Goal: Transaction & Acquisition: Purchase product/service

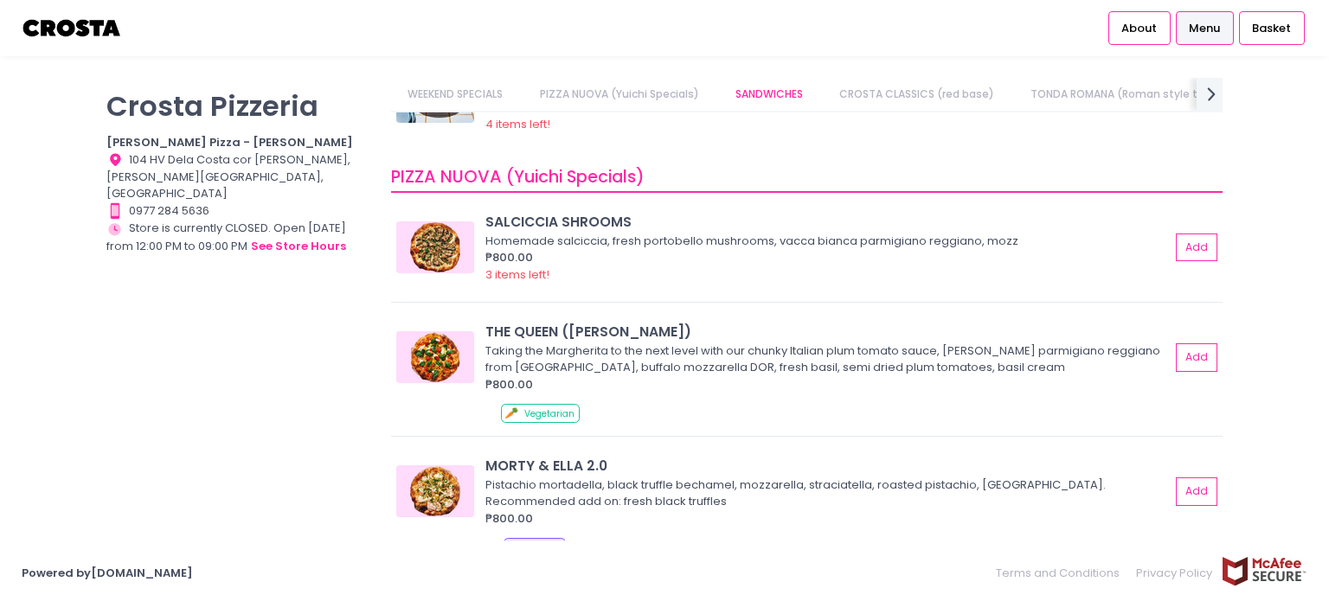
scroll to position [144, 0]
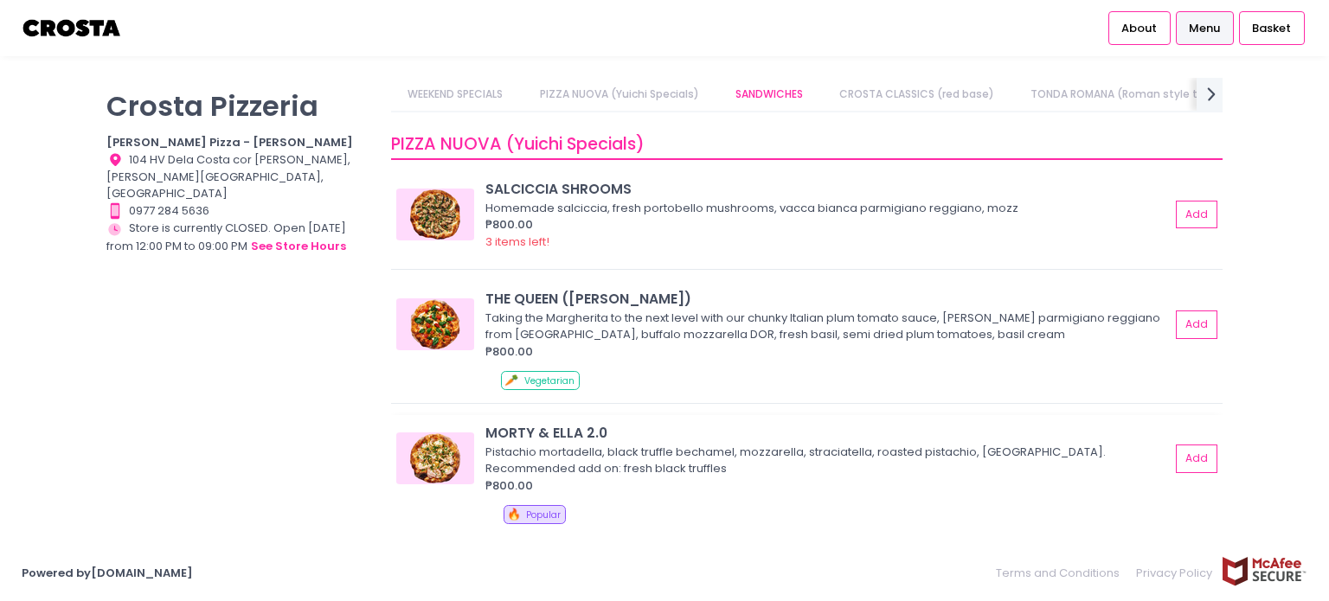
click at [579, 460] on div "Pistachio mortadella, black truffle bechamel, mozzarella, straciatella, roasted…" at bounding box center [824, 461] width 679 height 34
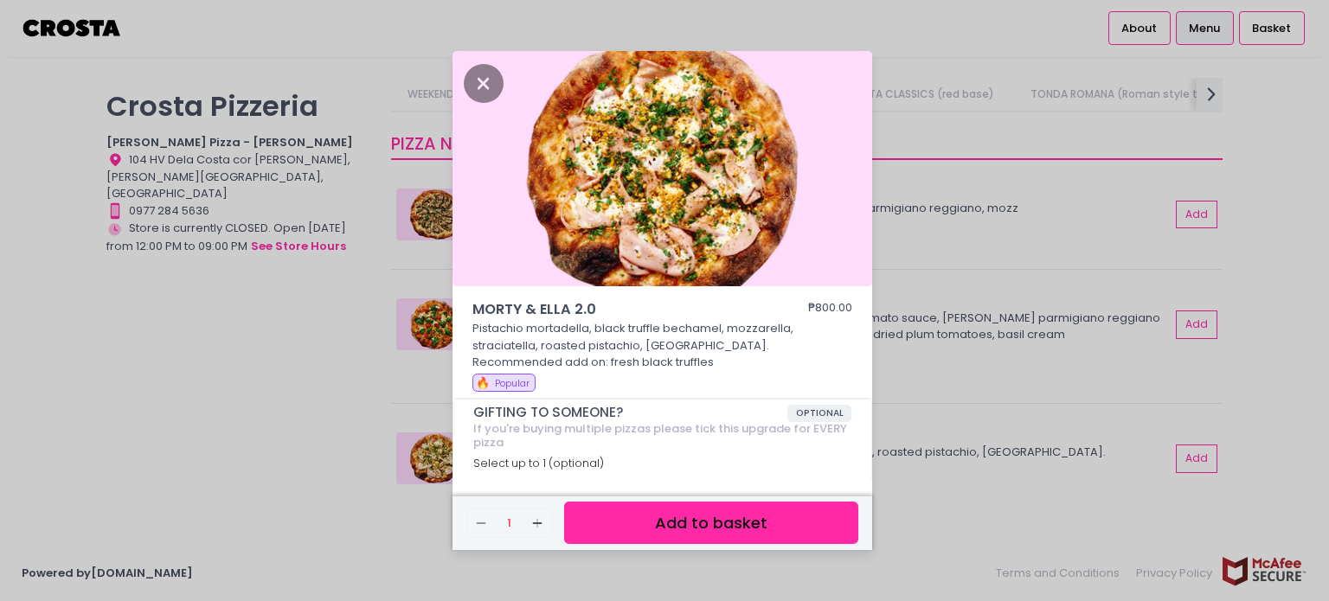
click at [680, 529] on button "Add to basket" at bounding box center [711, 523] width 294 height 42
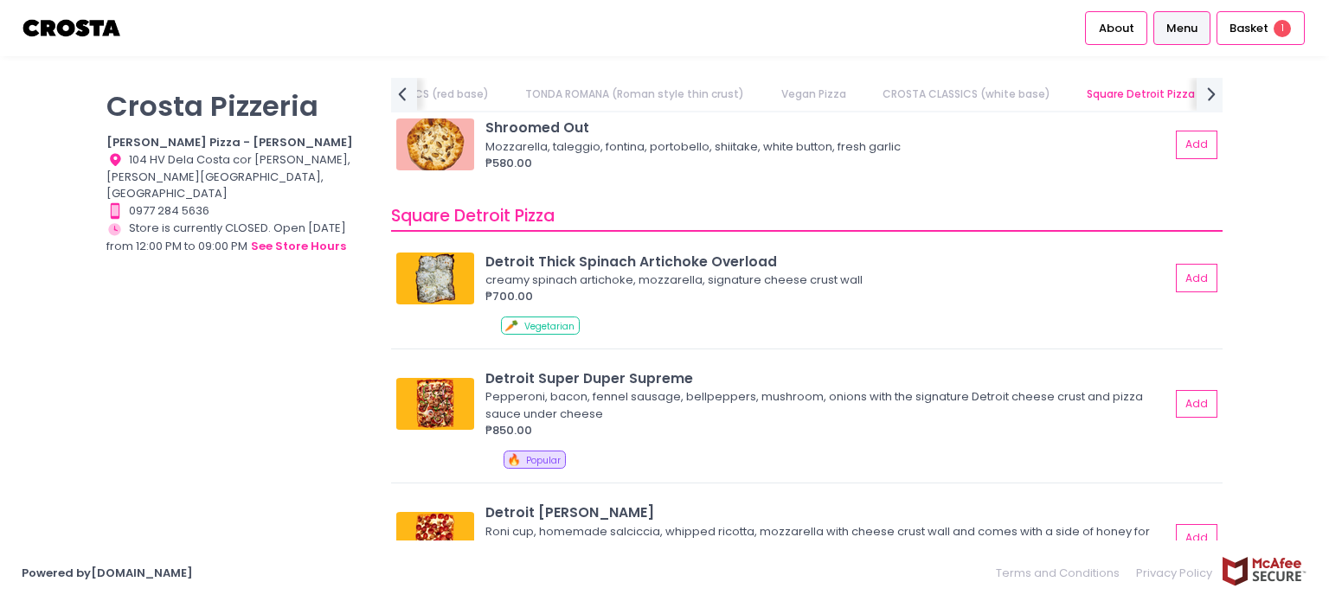
scroll to position [2162, 0]
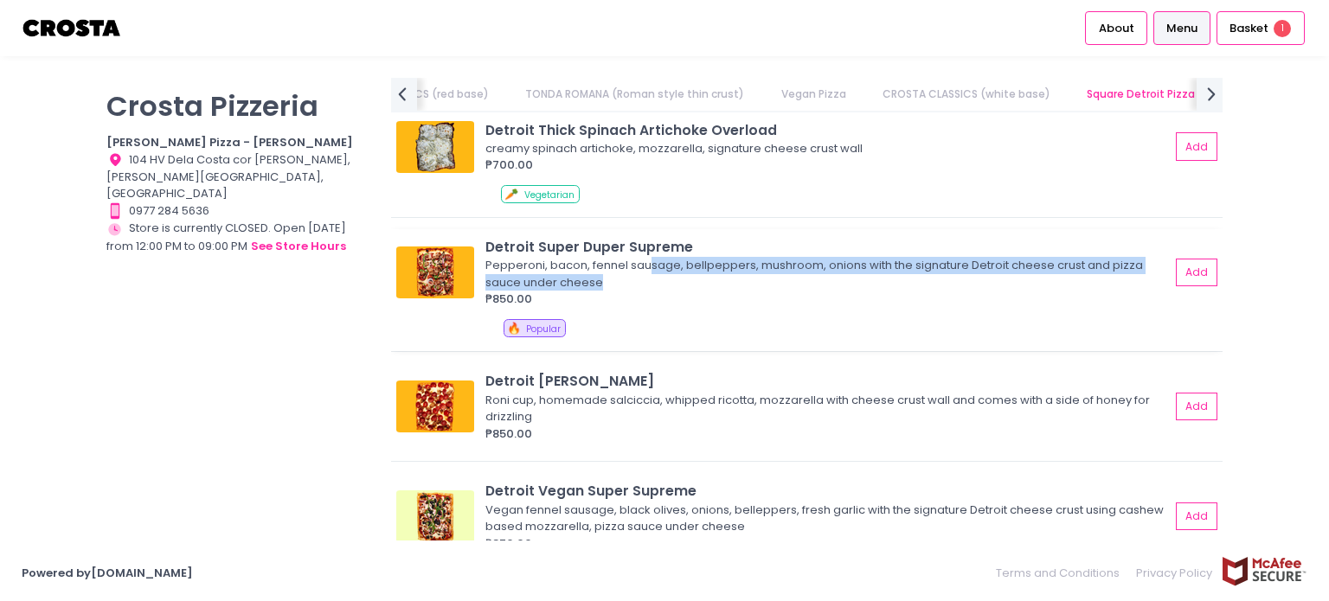
click at [644, 276] on div "Pepperoni, bacon, fennel sausage, bellpeppers, mushroom, onions with the signat…" at bounding box center [824, 274] width 679 height 34
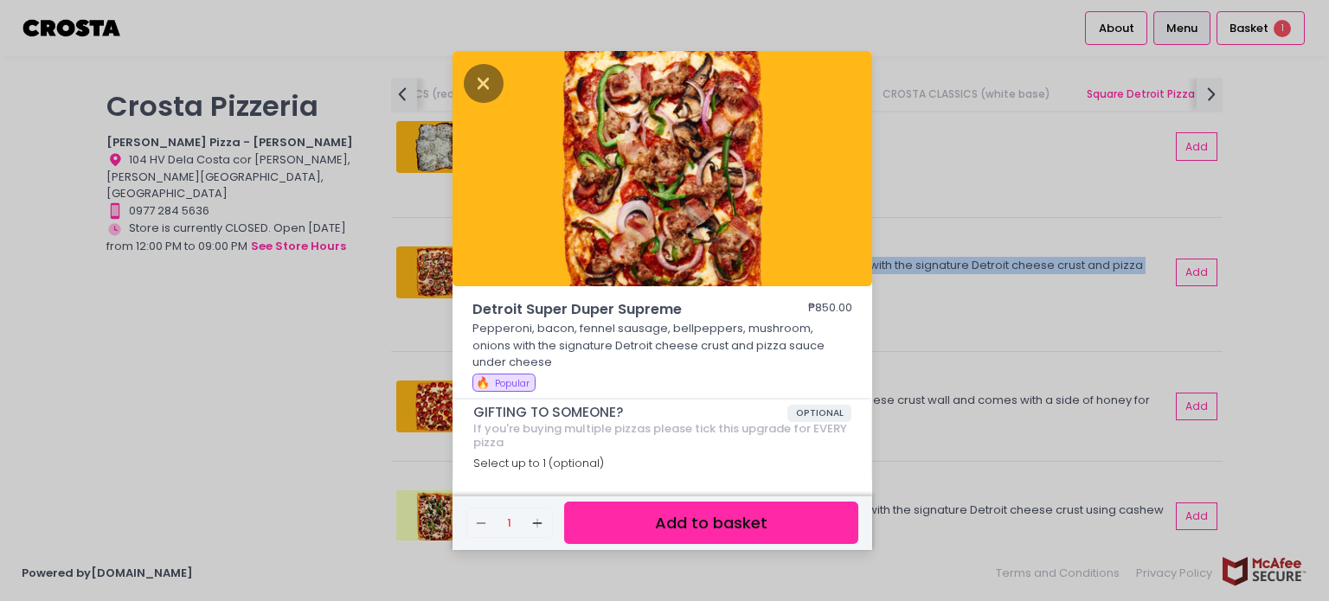
click at [678, 527] on button "Add to basket" at bounding box center [711, 523] width 294 height 42
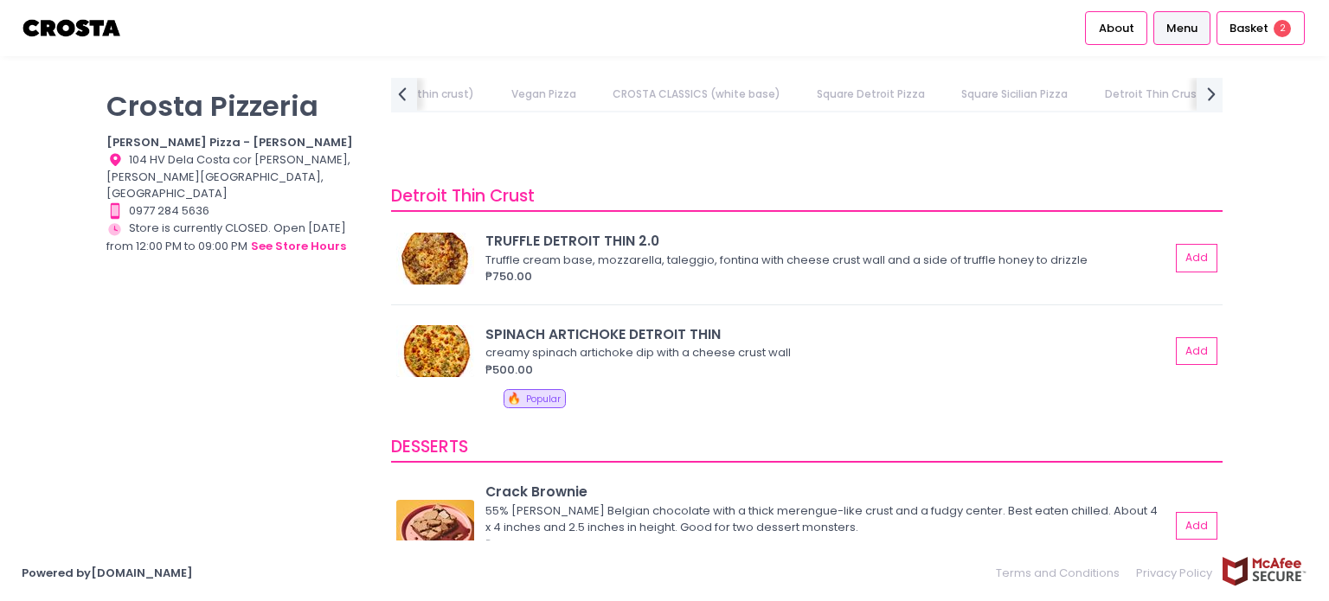
scroll to position [3460, 0]
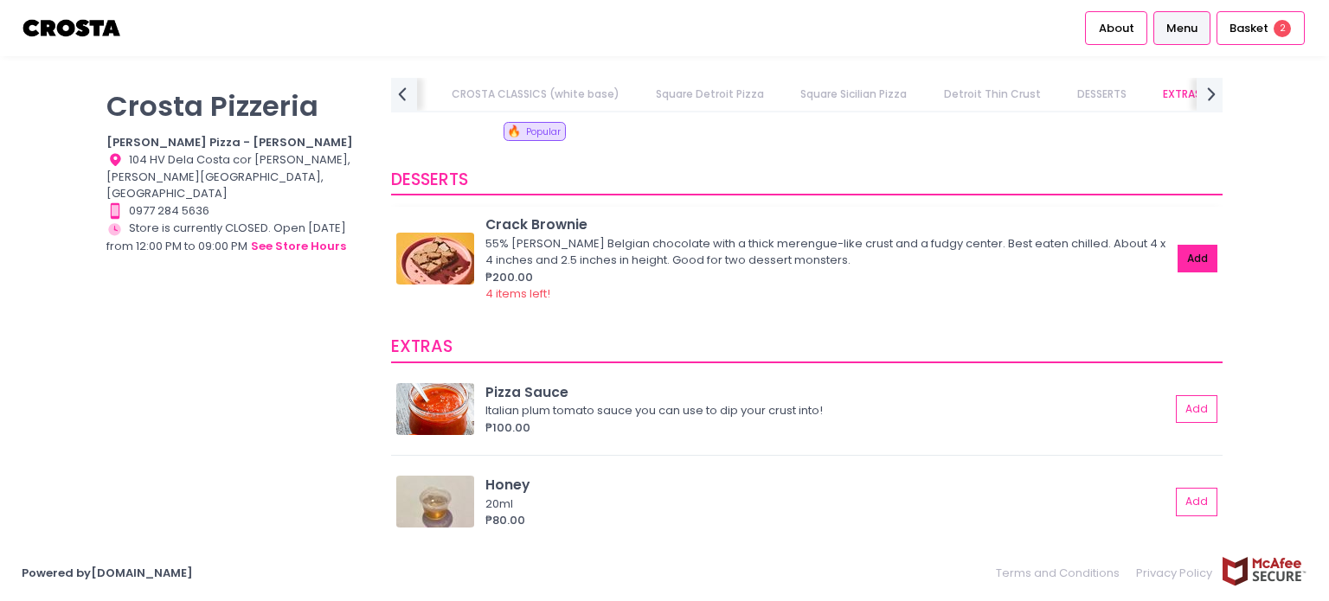
click at [1189, 262] on button "Add" at bounding box center [1197, 259] width 40 height 29
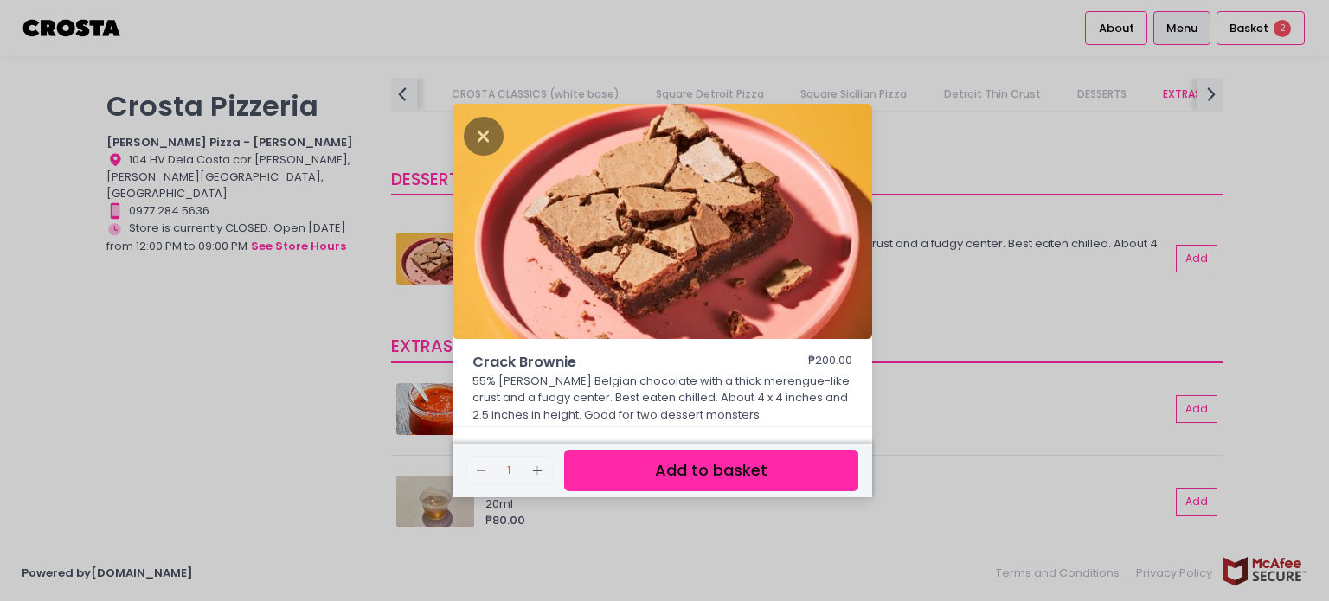
click at [694, 486] on button "Add to basket" at bounding box center [711, 471] width 294 height 42
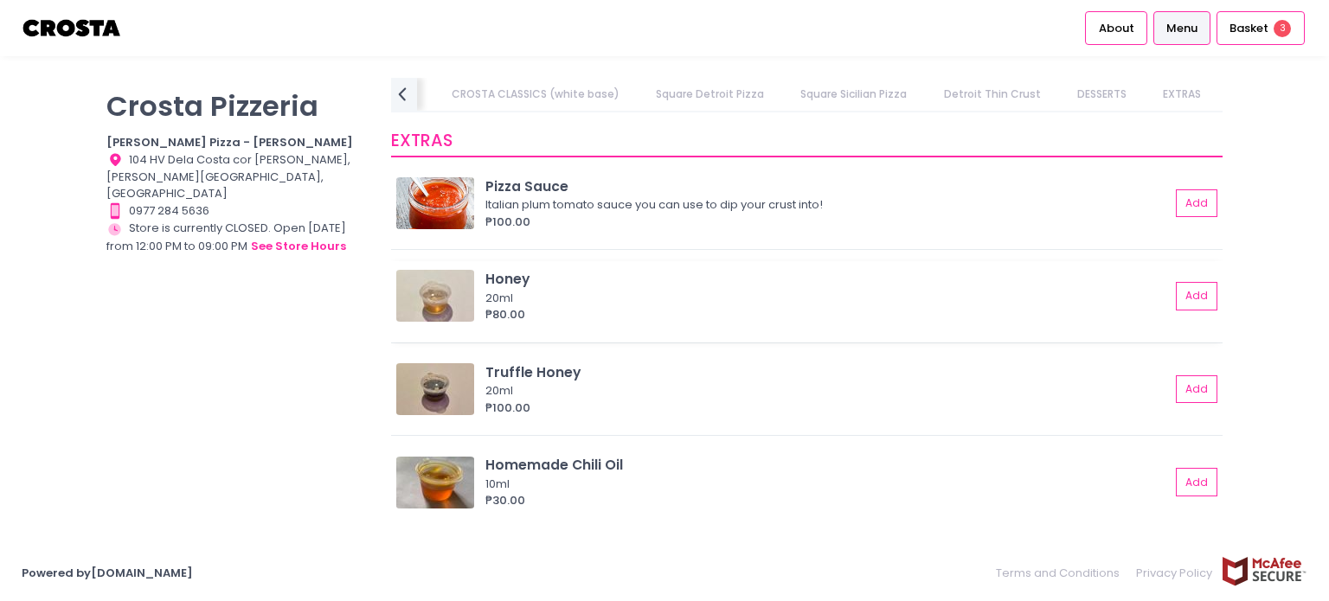
scroll to position [3748, 0]
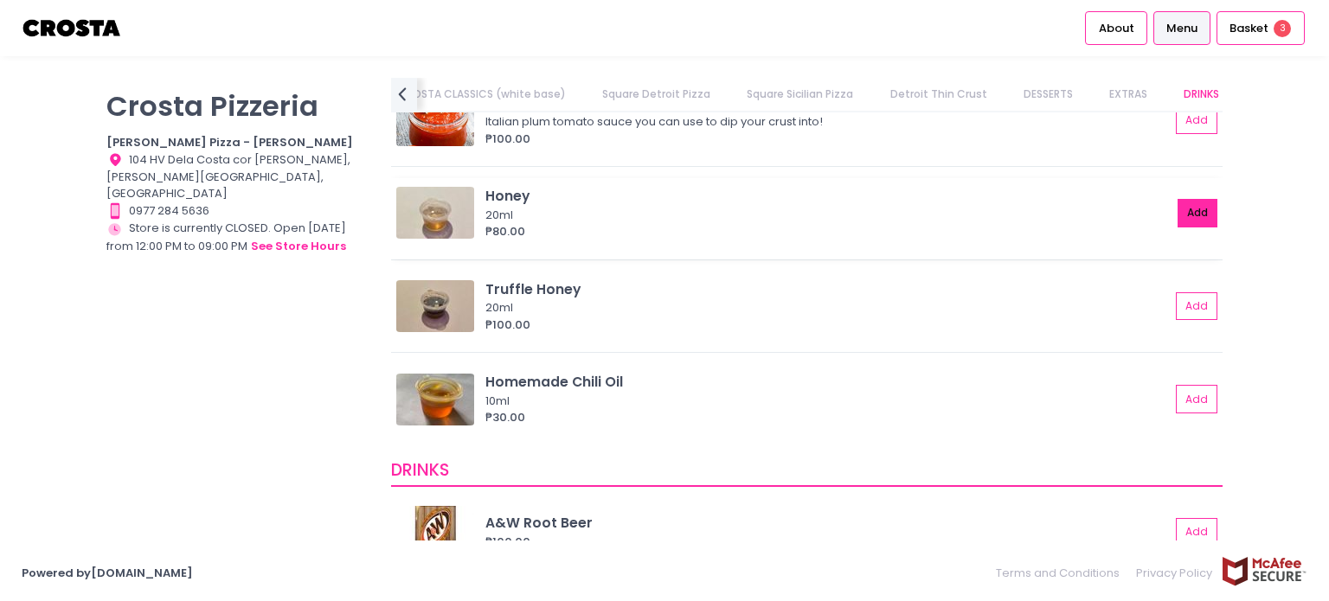
click at [1187, 213] on button "Add" at bounding box center [1197, 213] width 40 height 29
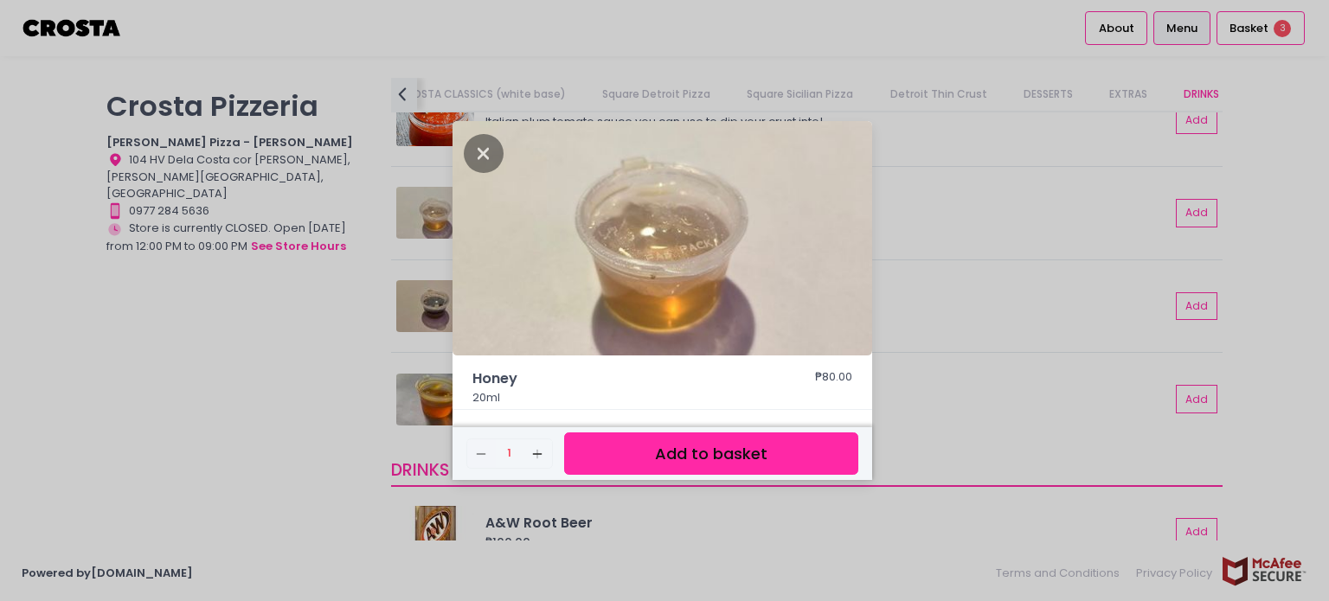
click at [811, 452] on button "Add to basket" at bounding box center [711, 453] width 294 height 42
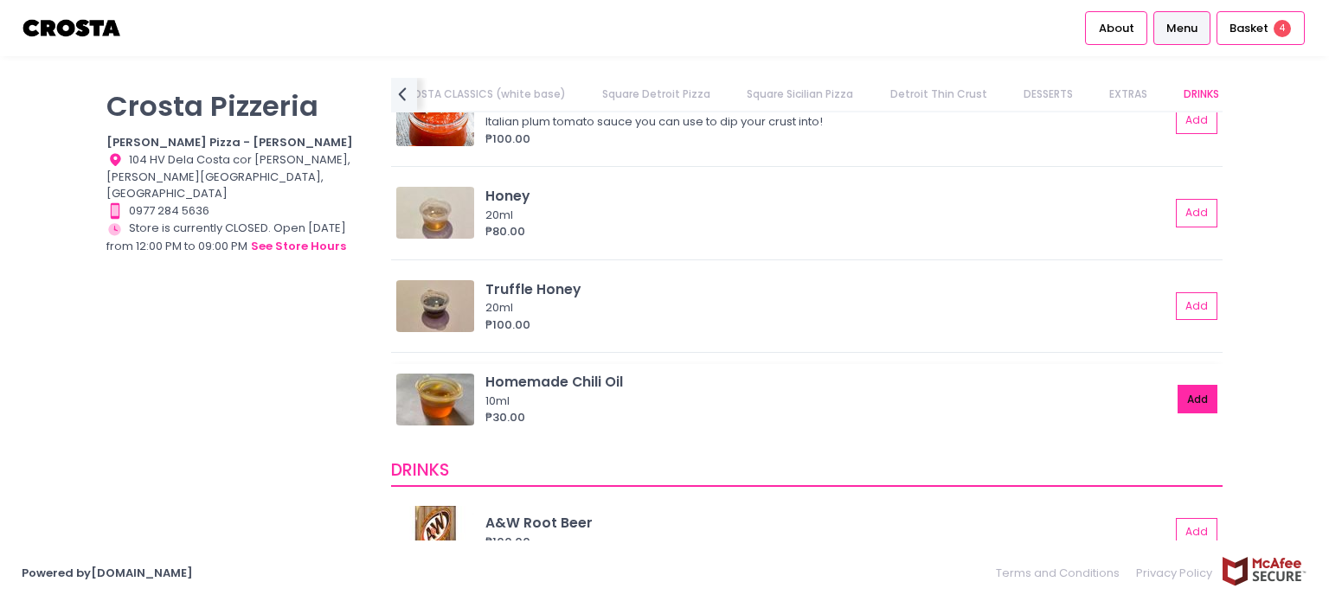
click at [1180, 393] on button "Add" at bounding box center [1197, 399] width 40 height 29
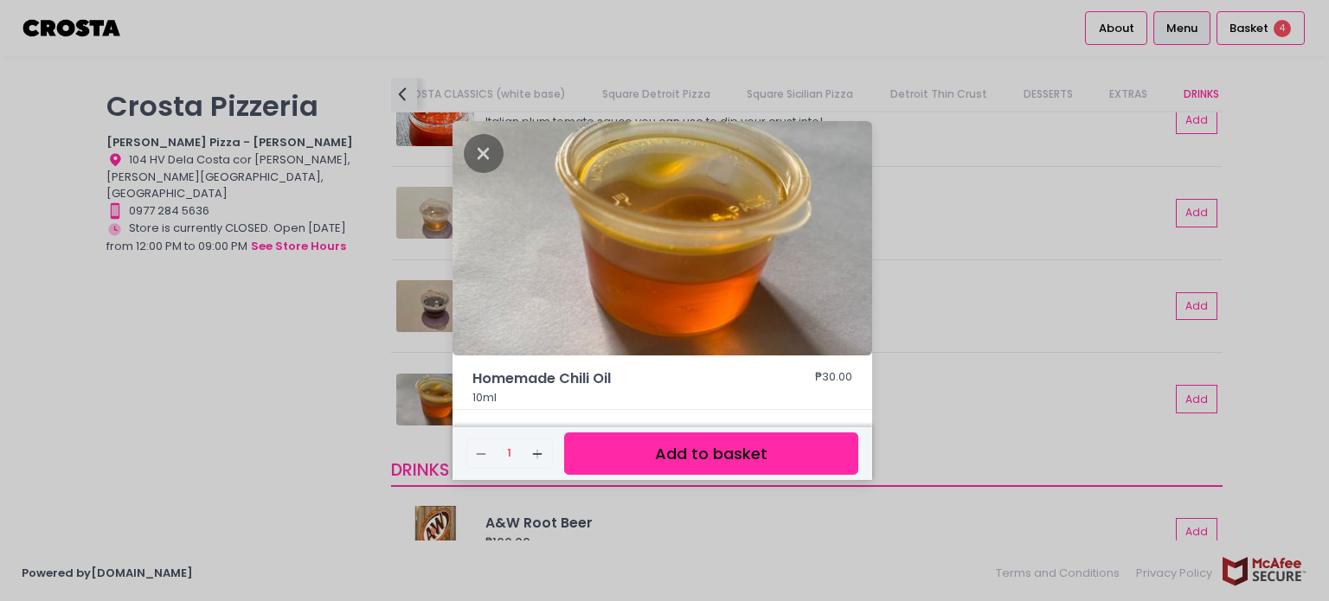
click at [682, 459] on button "Add to basket" at bounding box center [711, 453] width 294 height 42
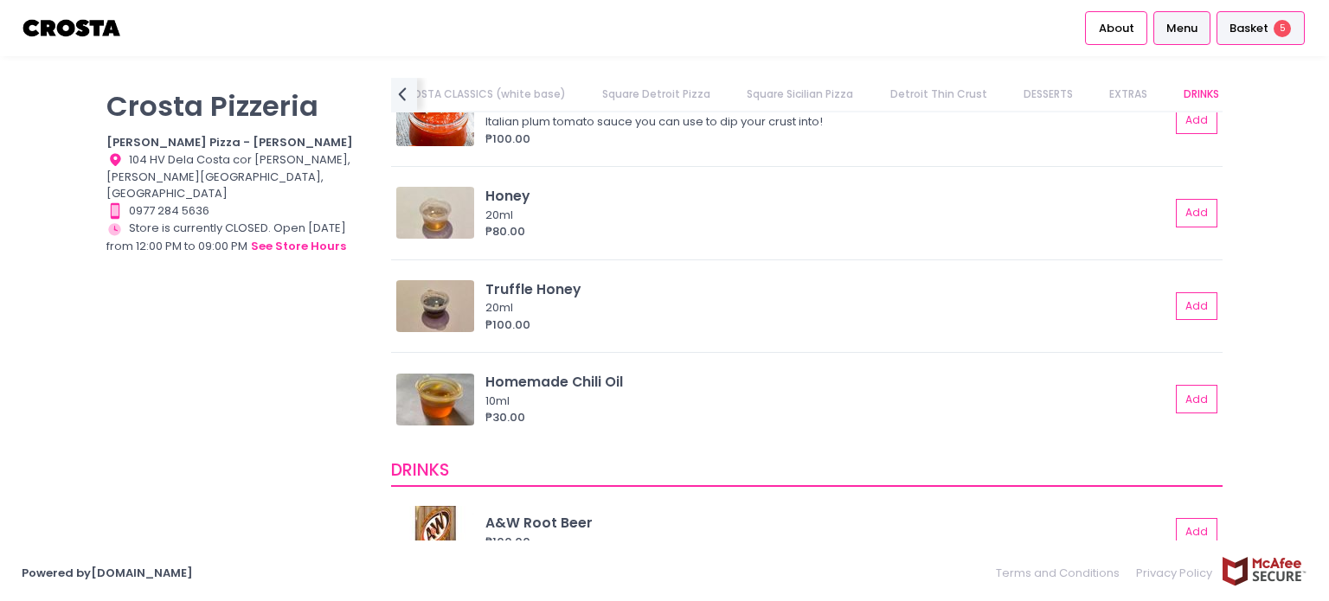
click at [1263, 39] on div "Basket 5" at bounding box center [1260, 28] width 88 height 34
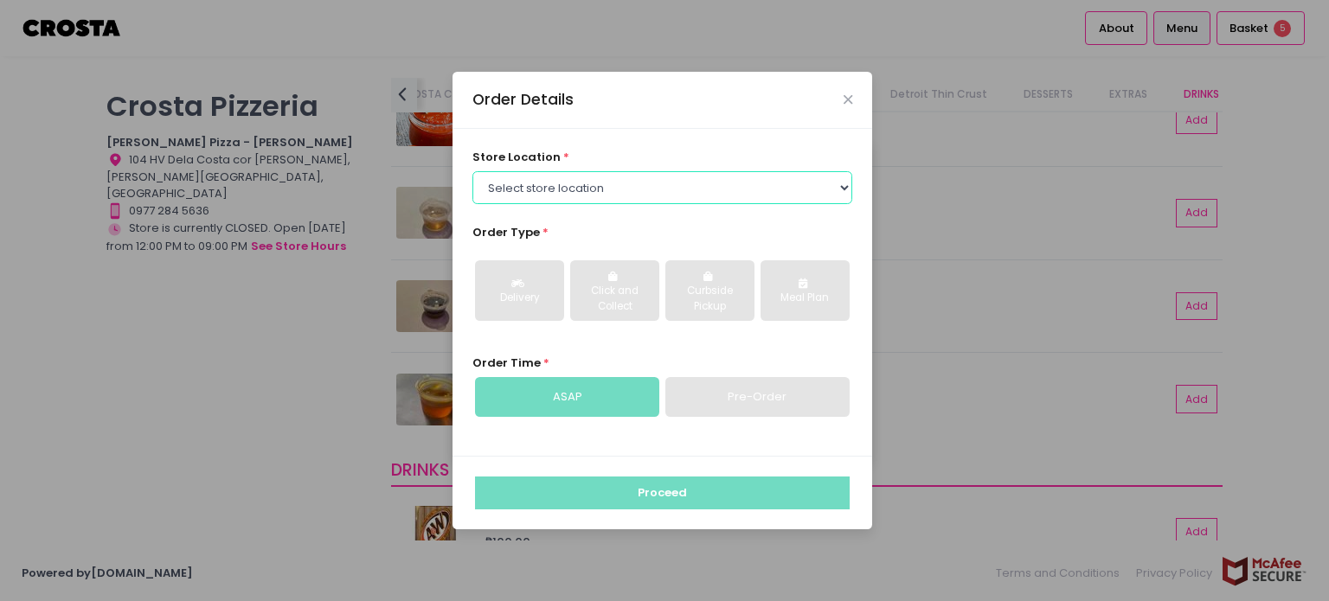
click at [580, 180] on select "Select store location Crosta Pizza - Salcedo Crosta Pizza - San Juan" at bounding box center [662, 187] width 381 height 33
select select "5fabb2e53664a8677beaeb89"
click at [472, 171] on select "Select store location Crosta Pizza - Salcedo Crosta Pizza - San Juan" at bounding box center [662, 187] width 381 height 33
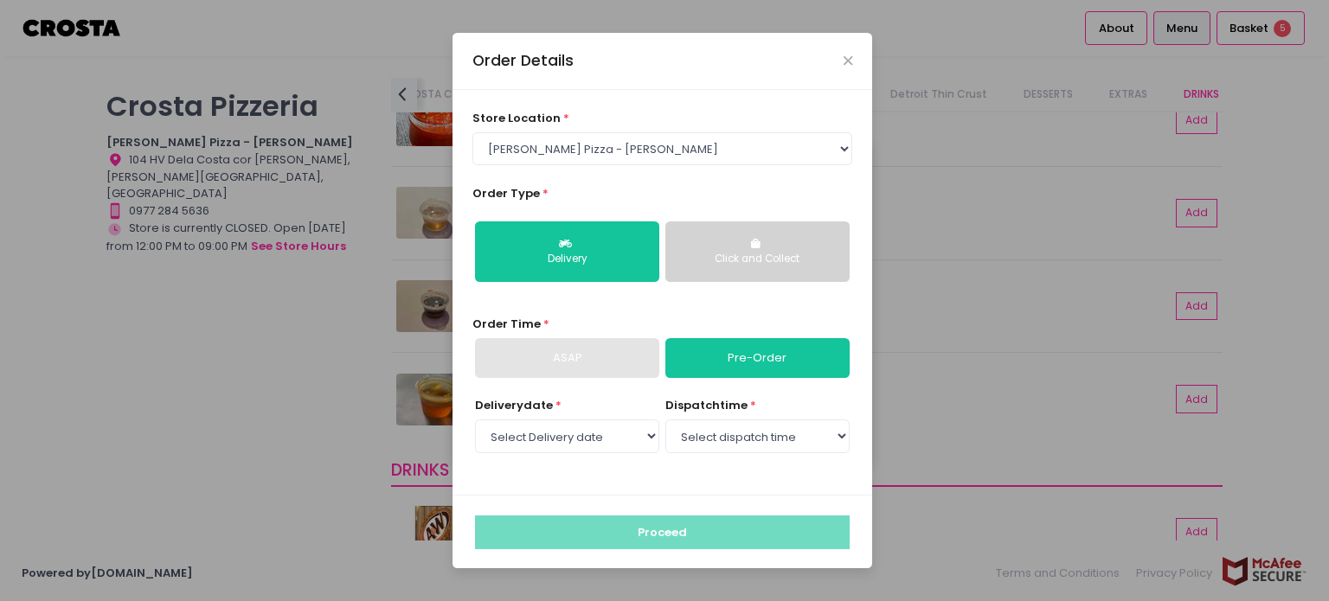
click at [752, 252] on div "Click and Collect" at bounding box center [757, 260] width 160 height 16
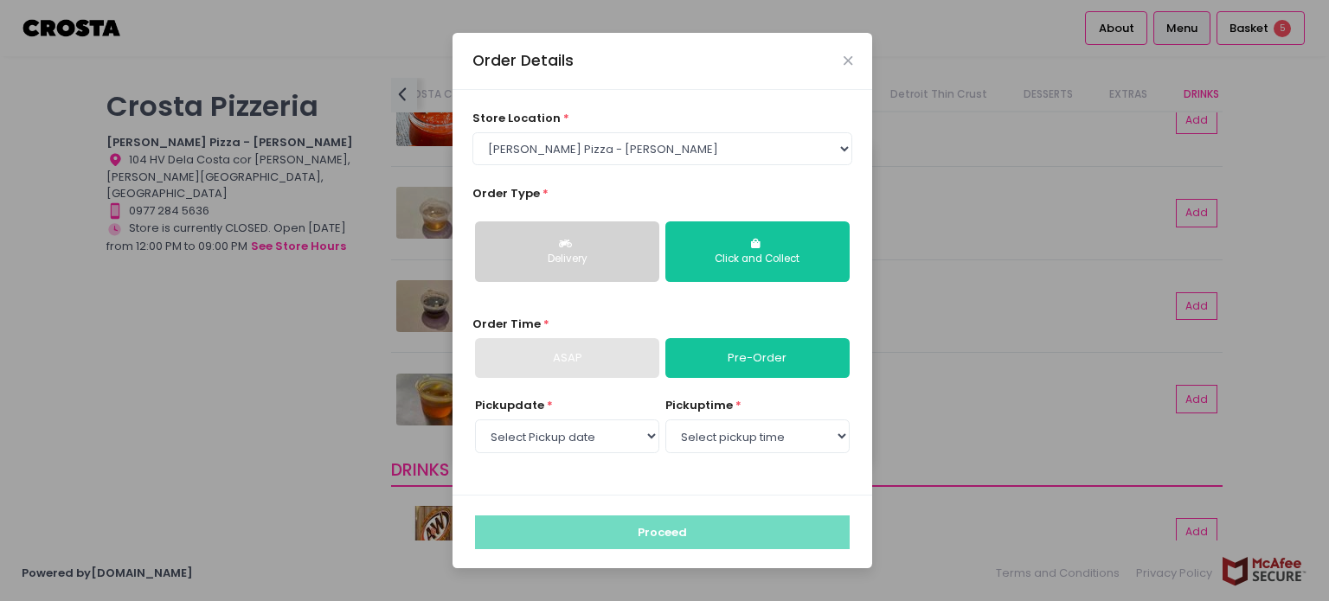
click at [612, 259] on div "Delivery" at bounding box center [567, 260] width 160 height 16
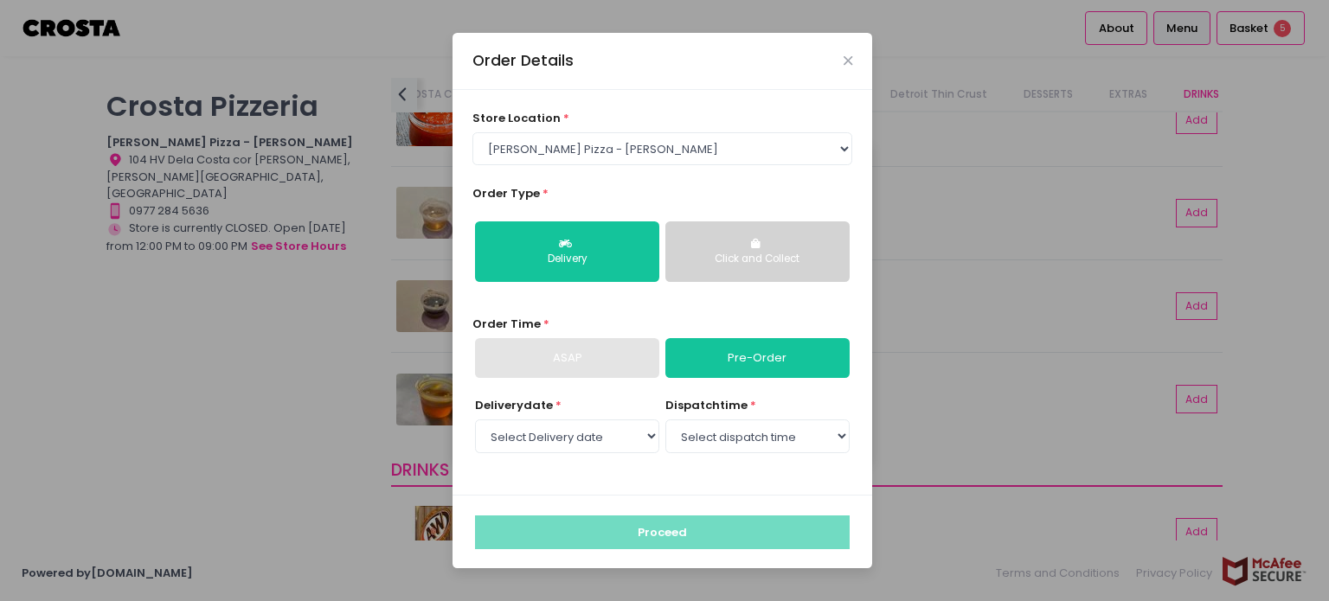
click at [780, 257] on div "Click and Collect" at bounding box center [757, 260] width 160 height 16
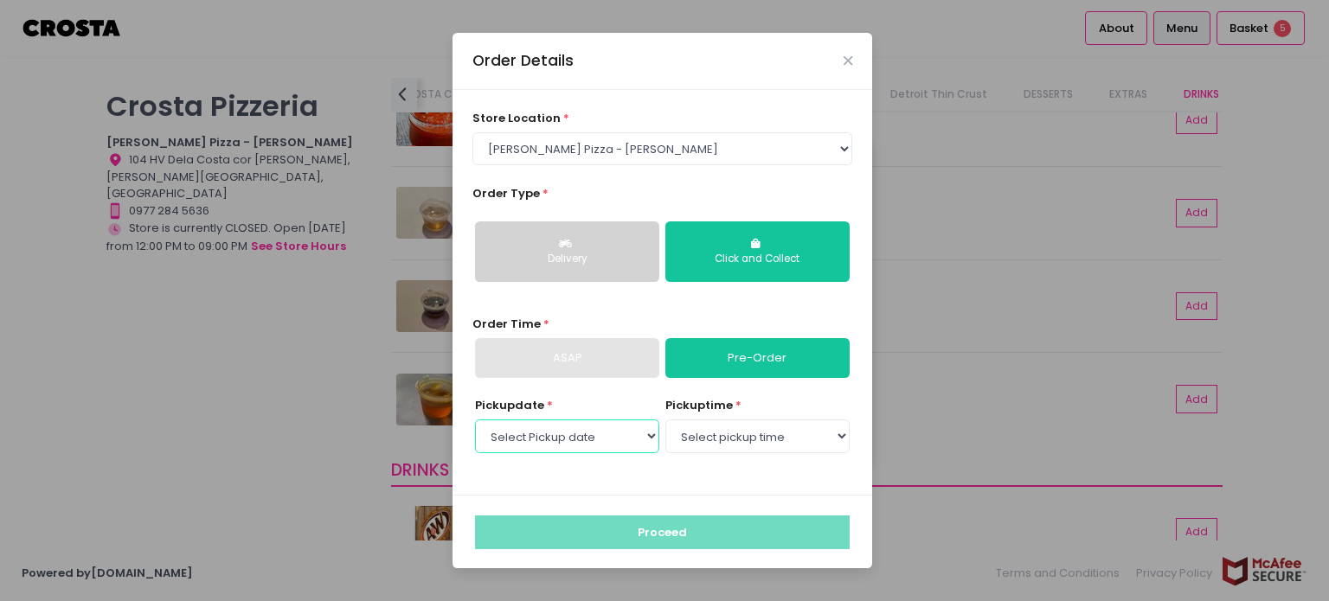
click at [606, 432] on select "Select Pickup date Sunday, Oct 5th Monday, Oct 6th Tuesday, Oct 7th Wednesday, …" at bounding box center [567, 436] width 184 height 33
select select "2025-10-05"
click at [475, 420] on select "Select Pickup date Sunday, Oct 5th Monday, Oct 6th Tuesday, Oct 7th Wednesday, …" at bounding box center [567, 436] width 184 height 33
click at [728, 432] on select "Select pickup time 12:00 PM - 12:30 PM 12:30 PM - 01:00 PM 01:00 PM - 01:30 PM …" at bounding box center [757, 436] width 184 height 33
select select "19:00"
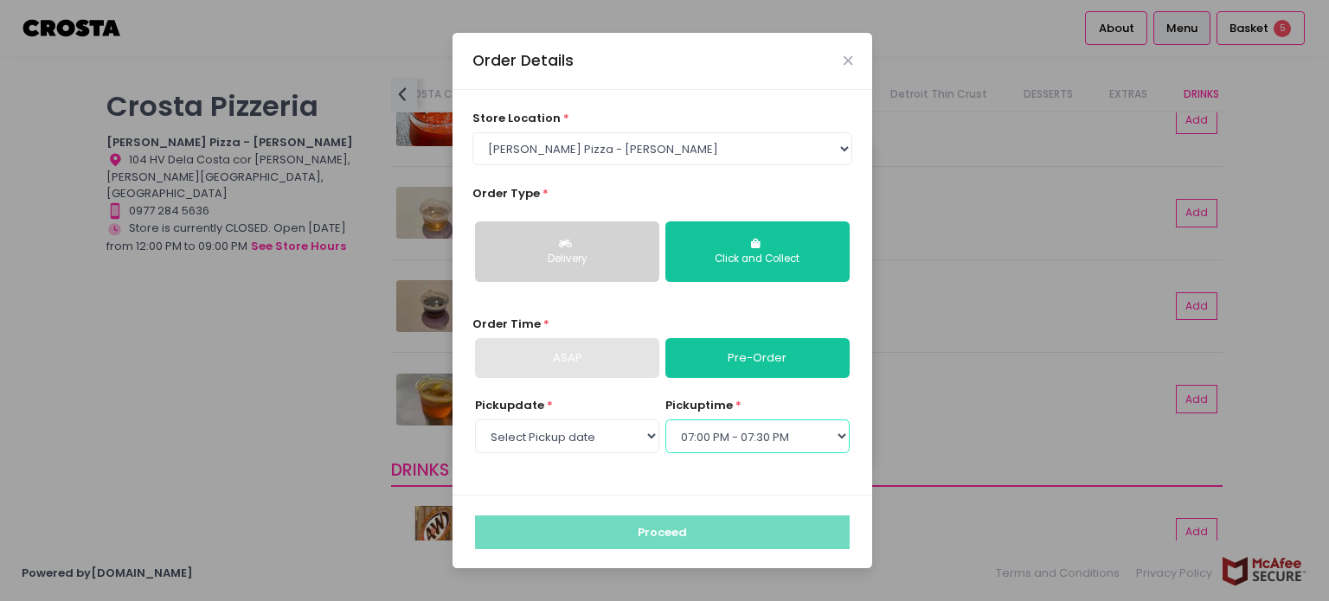
click at [665, 420] on select "Select pickup time 12:00 PM - 12:30 PM 12:30 PM - 01:00 PM 01:00 PM - 01:30 PM …" at bounding box center [757, 436] width 184 height 33
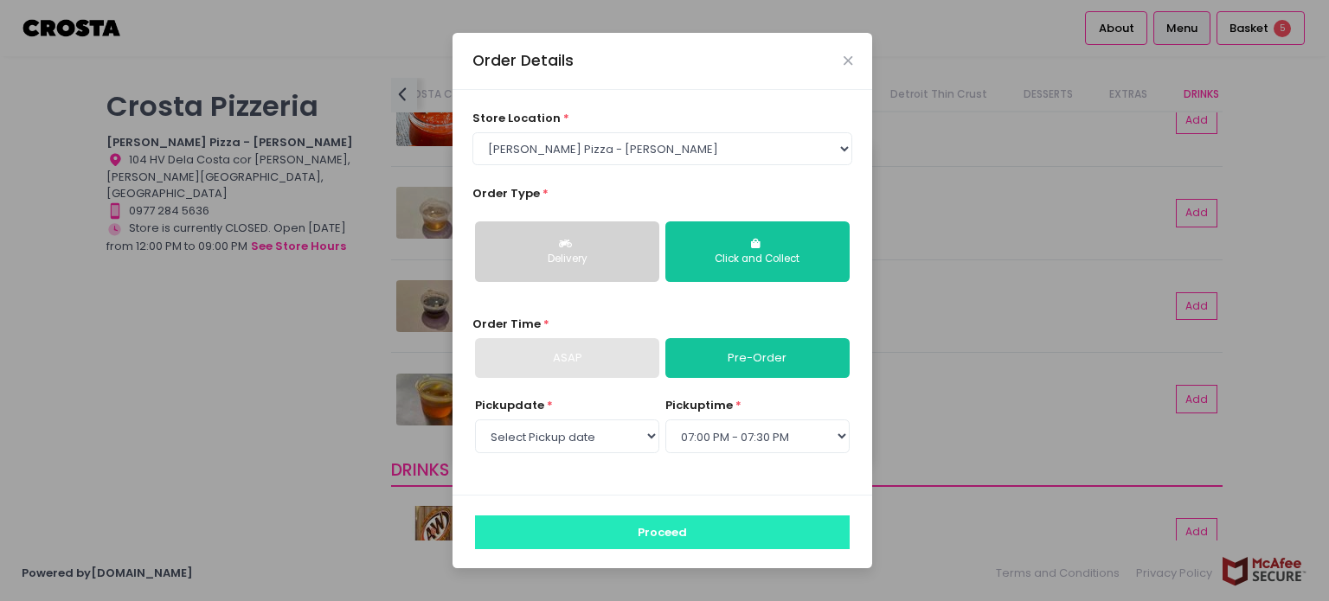
click at [667, 528] on button "Proceed" at bounding box center [662, 532] width 375 height 33
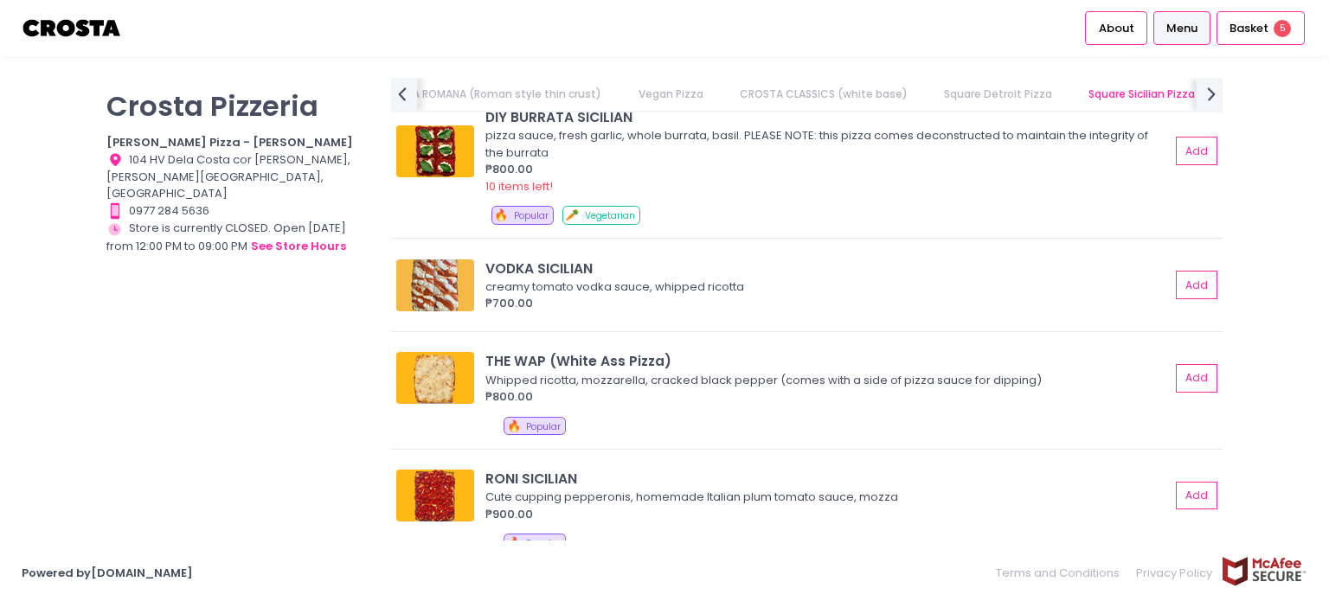
scroll to position [2739, 0]
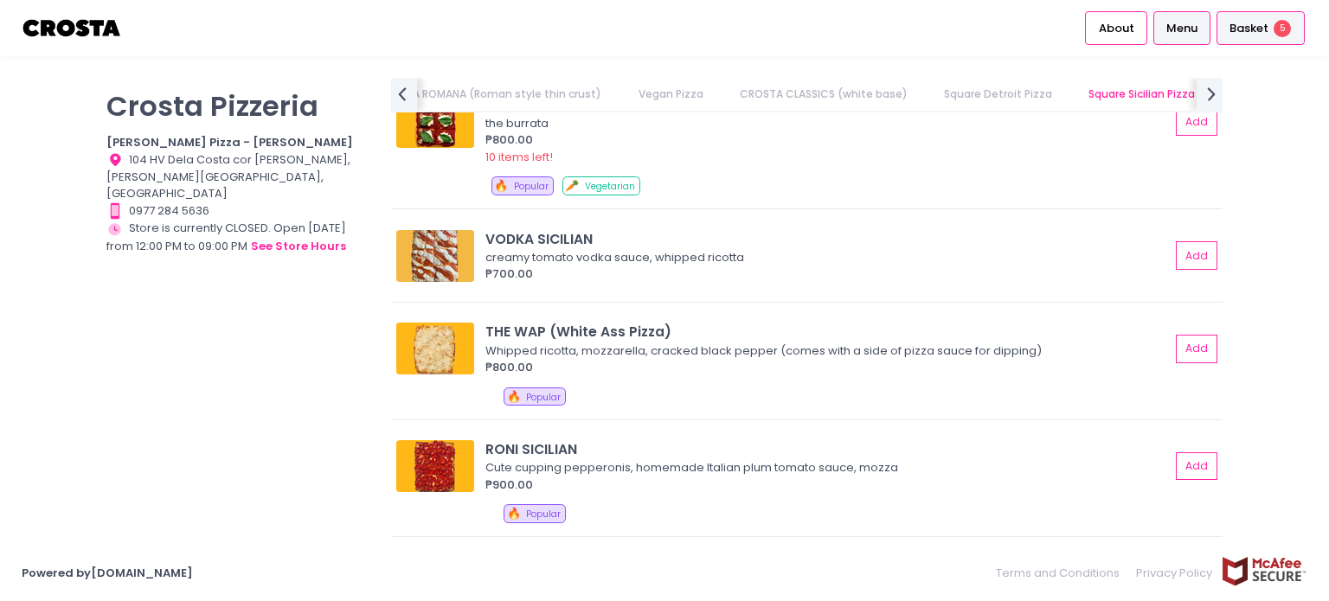
click at [1242, 34] on span "Basket" at bounding box center [1248, 28] width 39 height 17
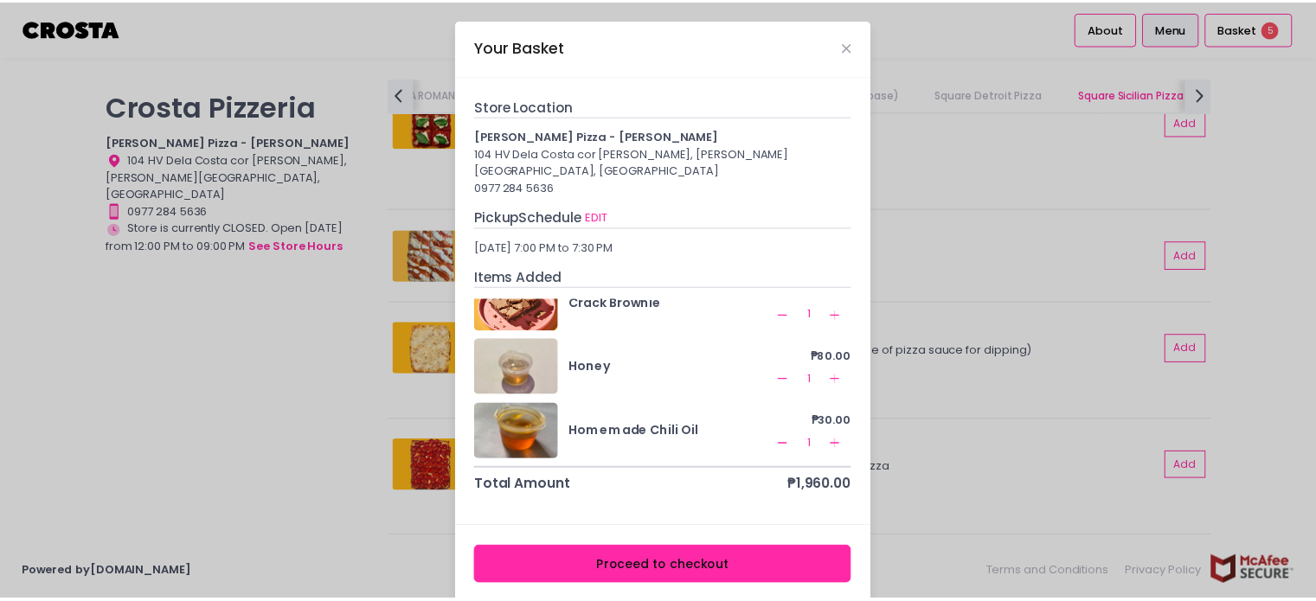
scroll to position [0, 0]
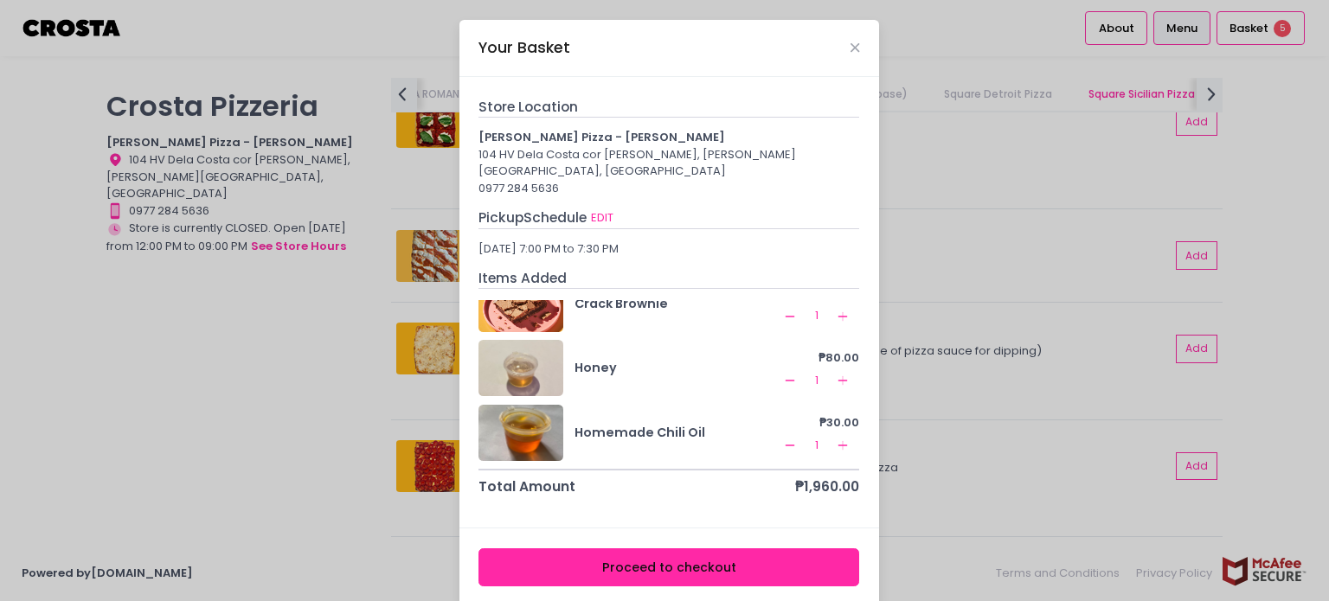
click at [673, 556] on button "Proceed to checkout" at bounding box center [668, 567] width 381 height 39
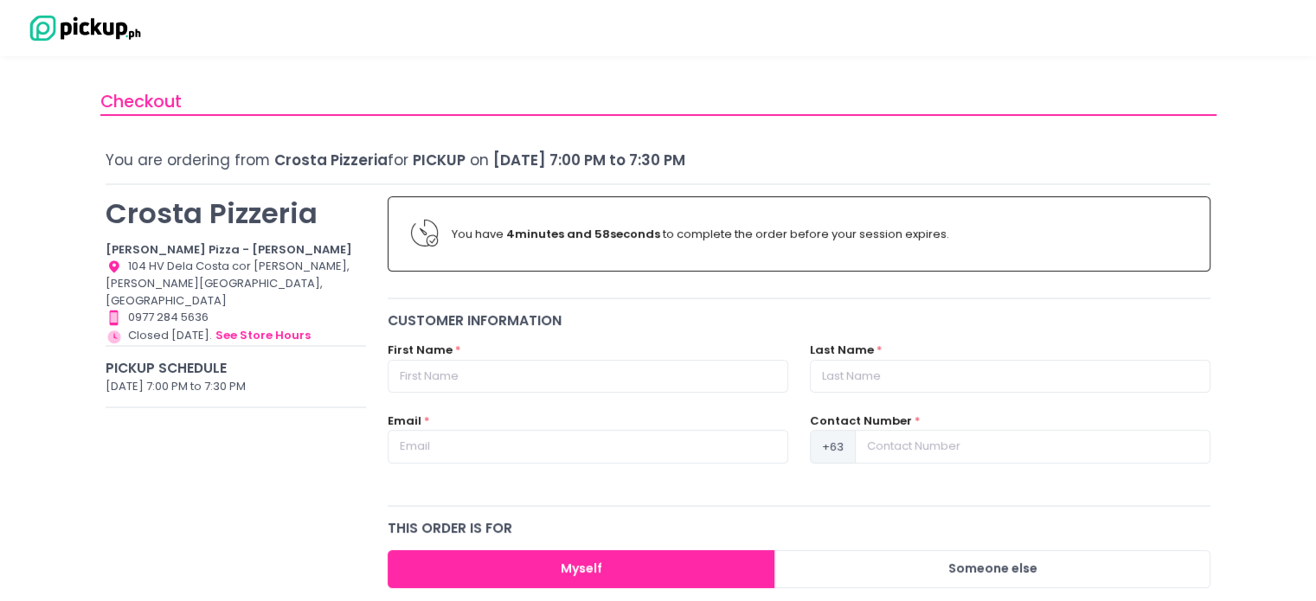
click at [536, 356] on div "First Name *" at bounding box center [588, 367] width 400 height 51
click at [529, 366] on input "text" at bounding box center [588, 376] width 400 height 33
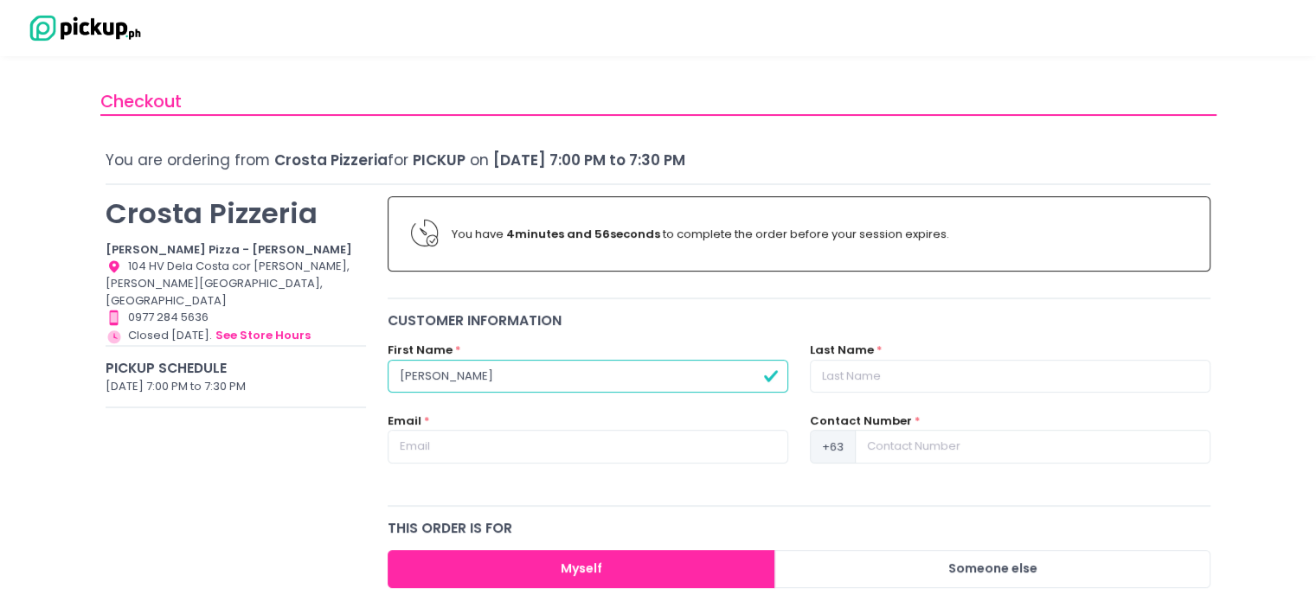
type input "[PERSON_NAME]"
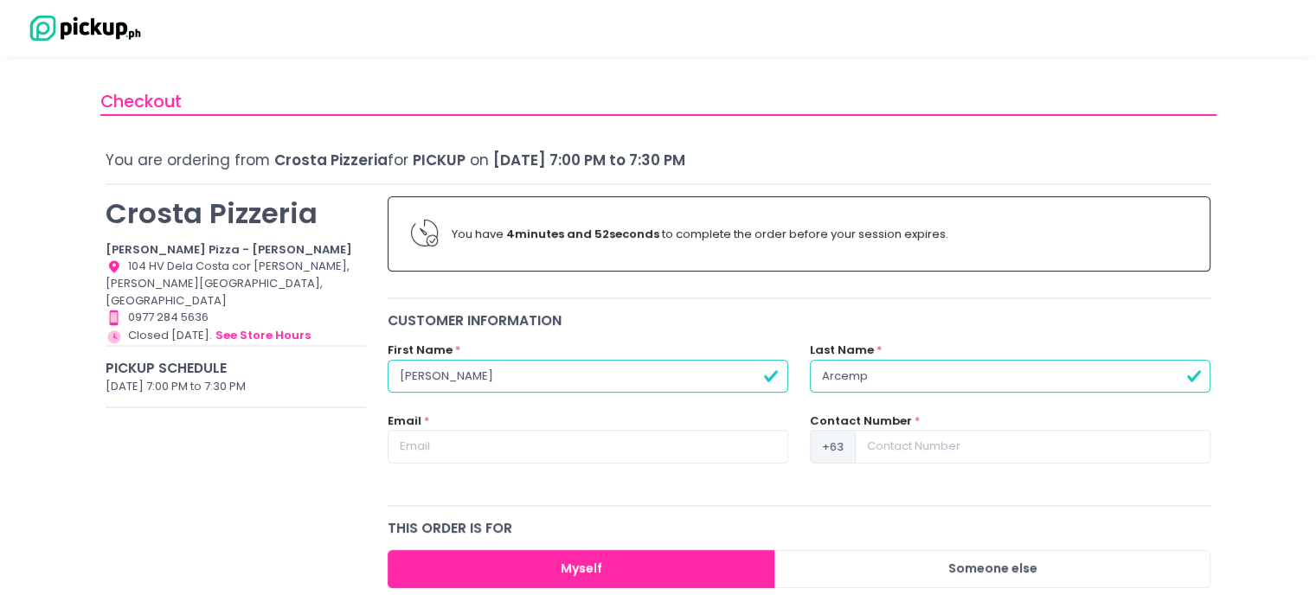
click at [890, 368] on input "Arcemp" at bounding box center [1010, 376] width 400 height 33
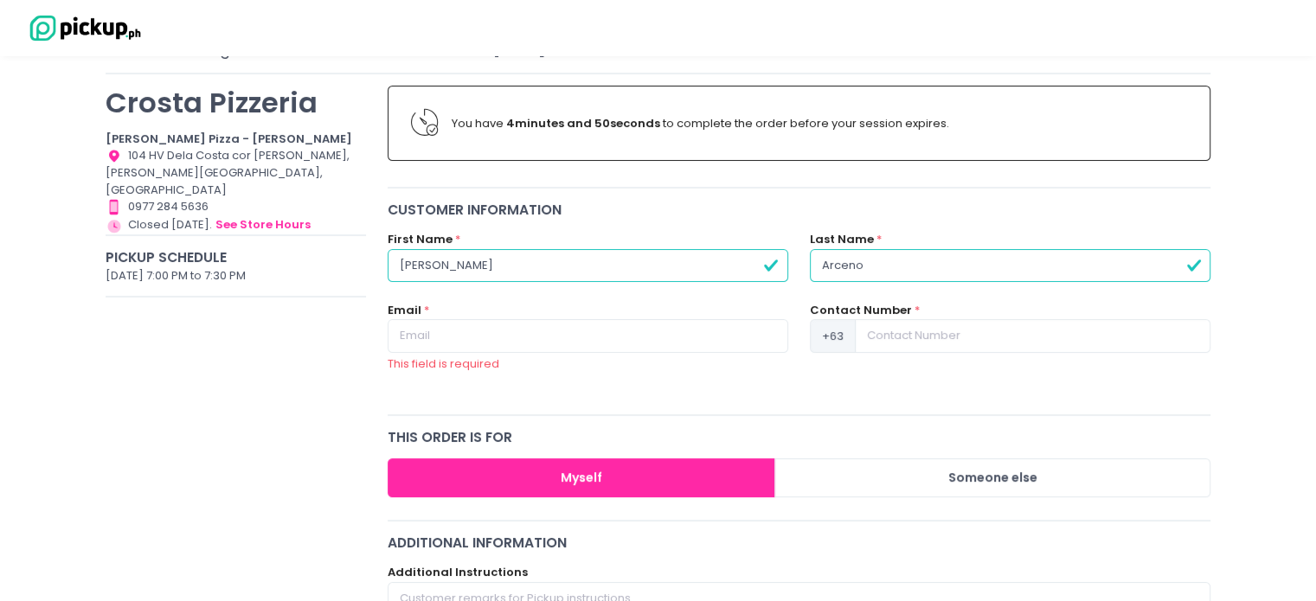
scroll to position [144, 0]
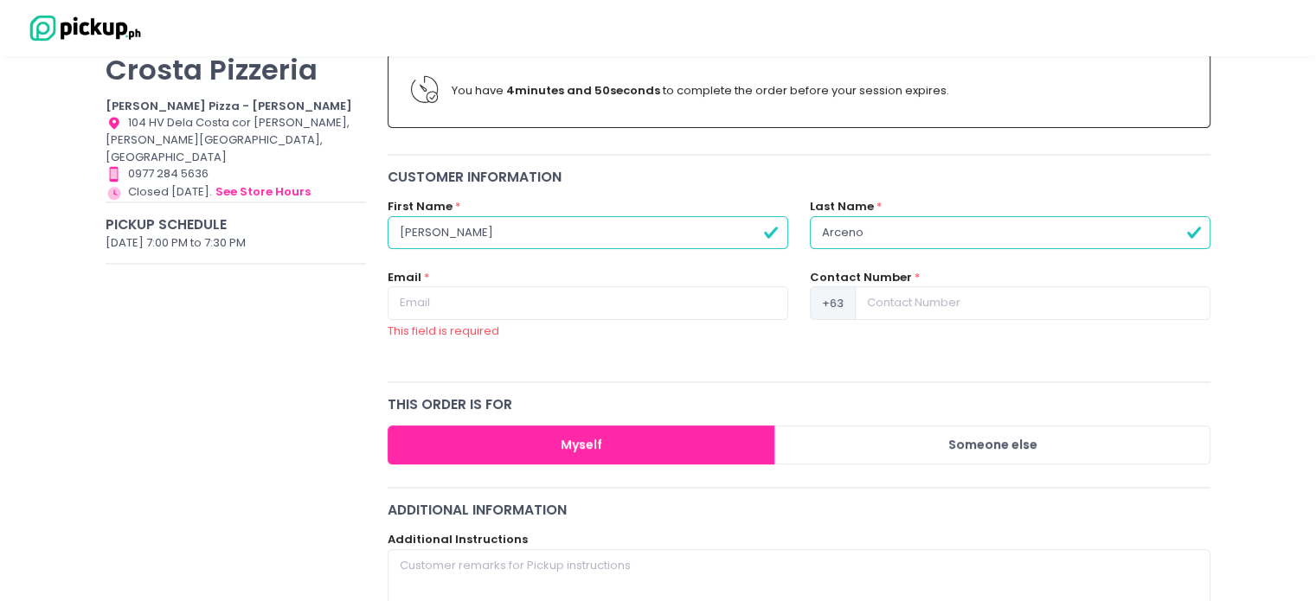
type input "Arceno"
click at [474, 303] on input "text" at bounding box center [588, 302] width 400 height 33
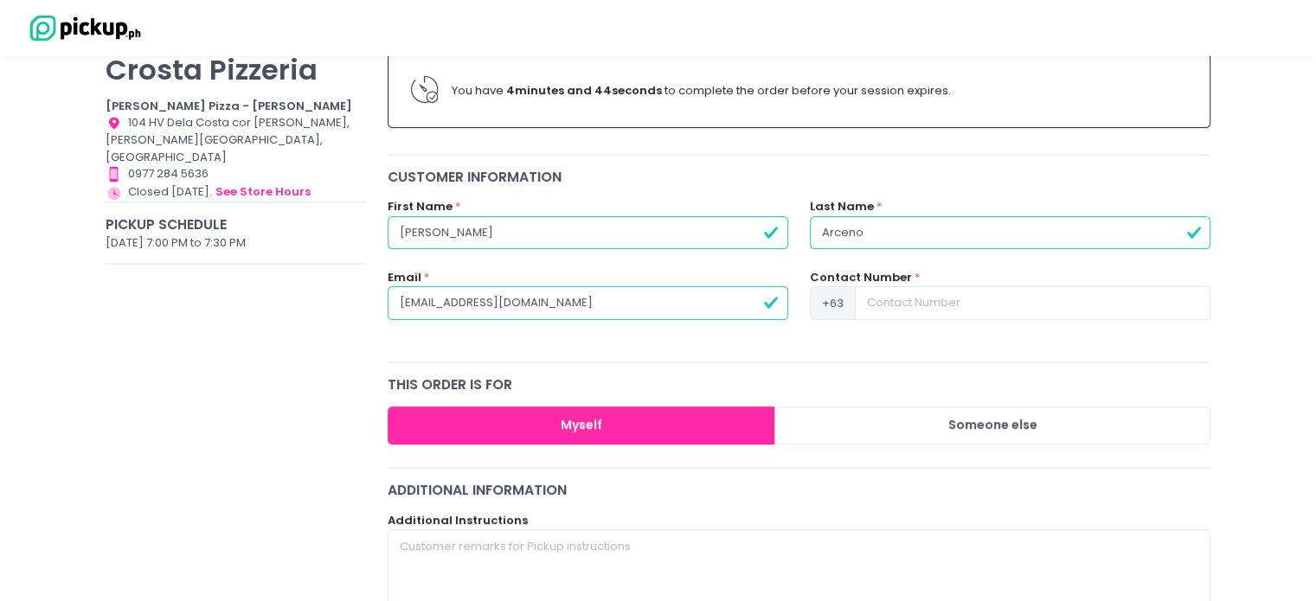
type input "[EMAIL_ADDRESS][DOMAIN_NAME]"
click at [956, 305] on input at bounding box center [1033, 302] width 356 height 33
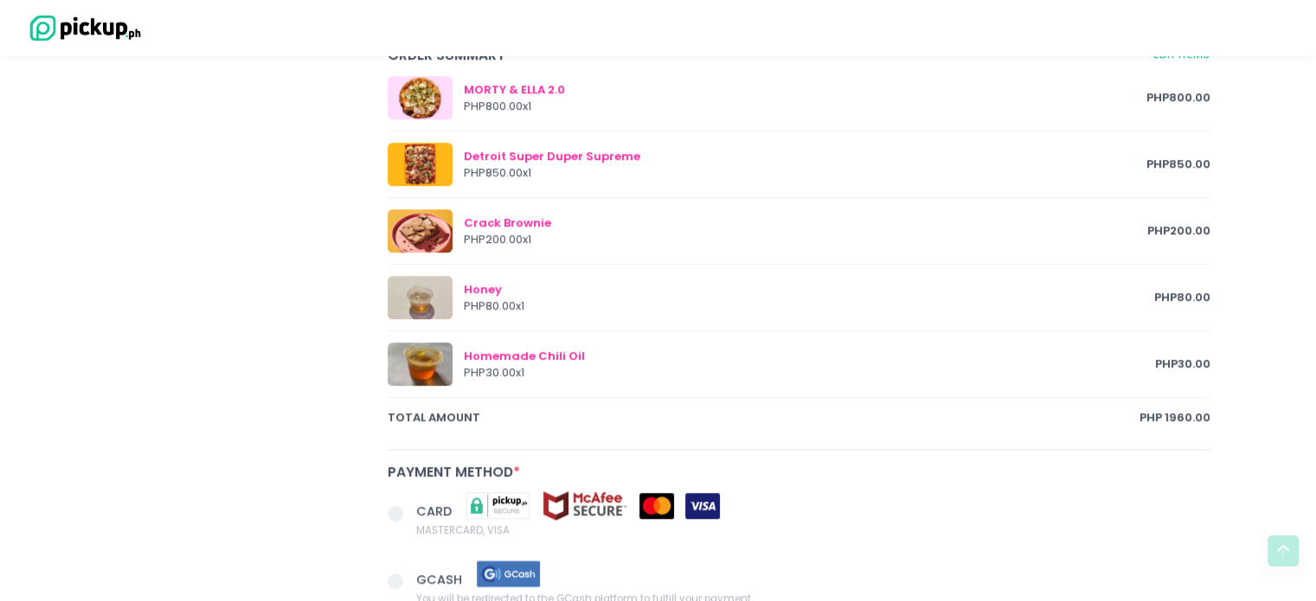
scroll to position [1009, 0]
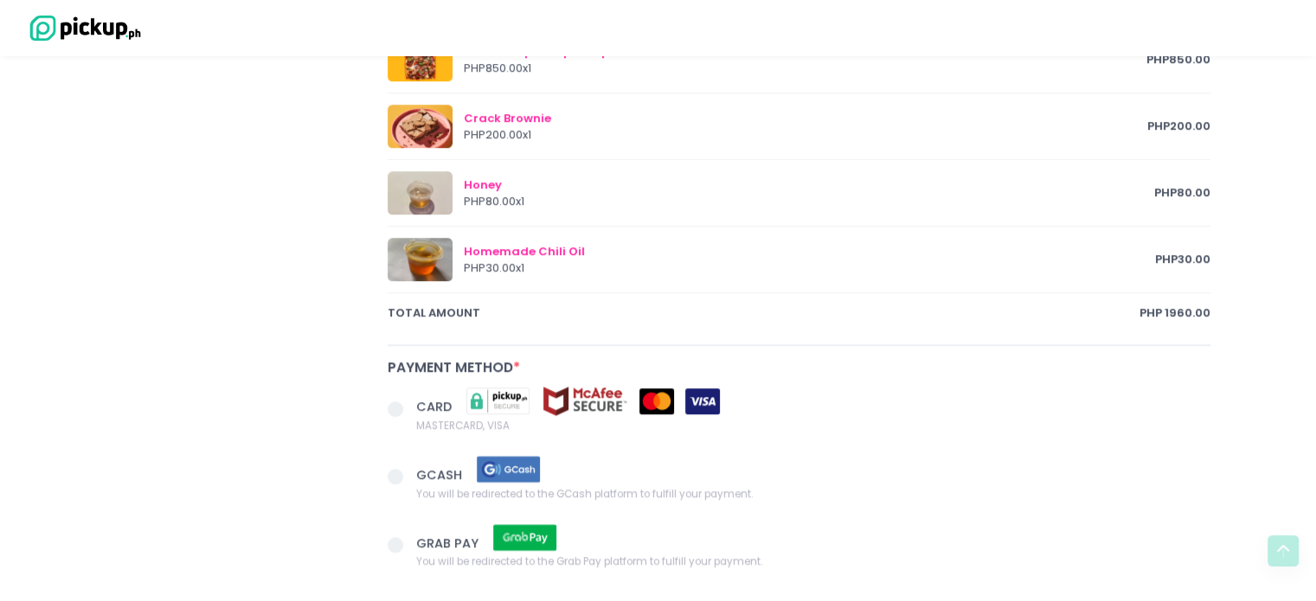
type input "9164111621"
click at [394, 406] on span at bounding box center [396, 409] width 16 height 16
click at [409, 406] on input "CARD MASTERCARD, VISA" at bounding box center [414, 405] width 11 height 11
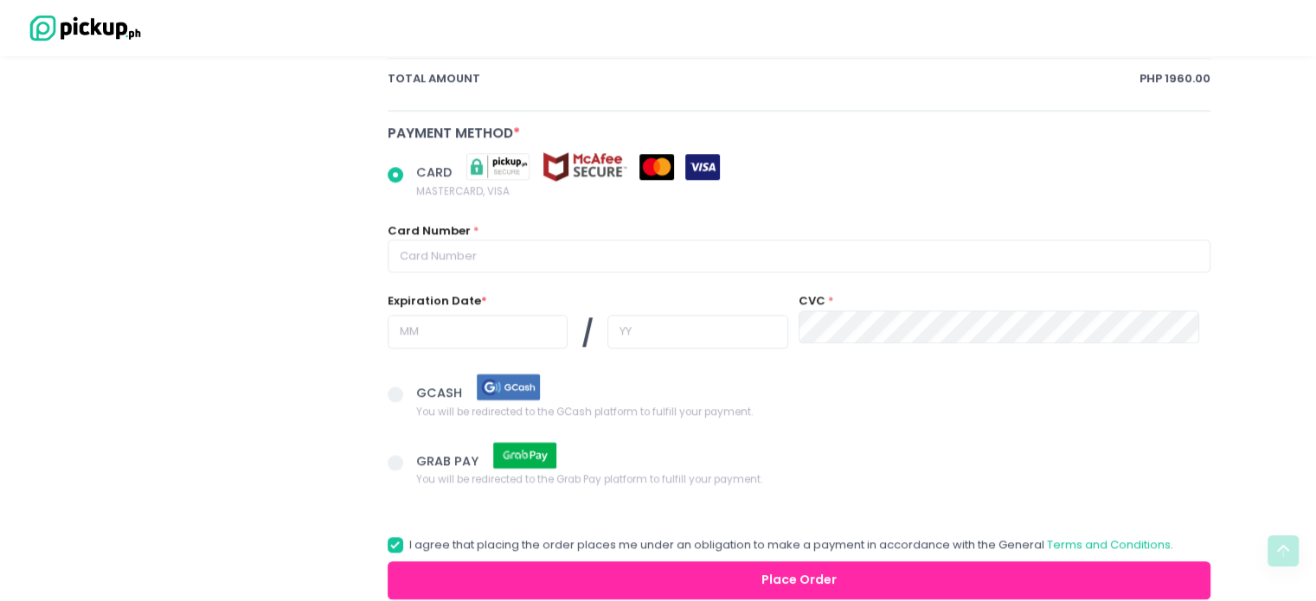
scroll to position [1297, 0]
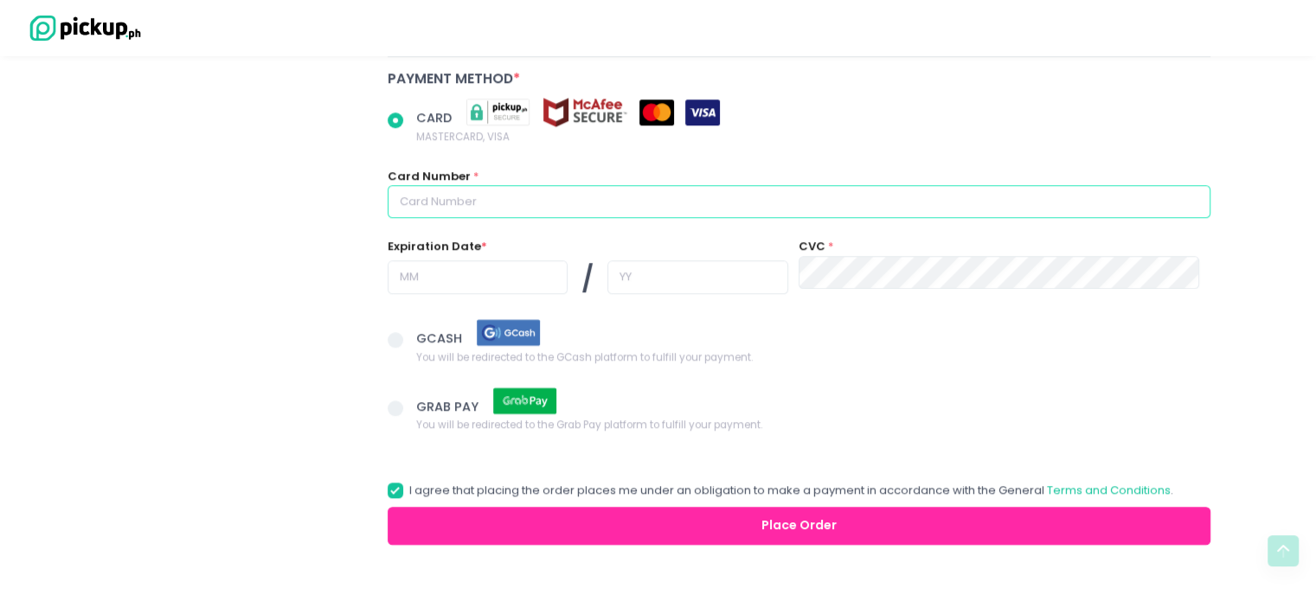
click at [554, 205] on input "text" at bounding box center [799, 201] width 823 height 33
radio input "true"
type input "5"
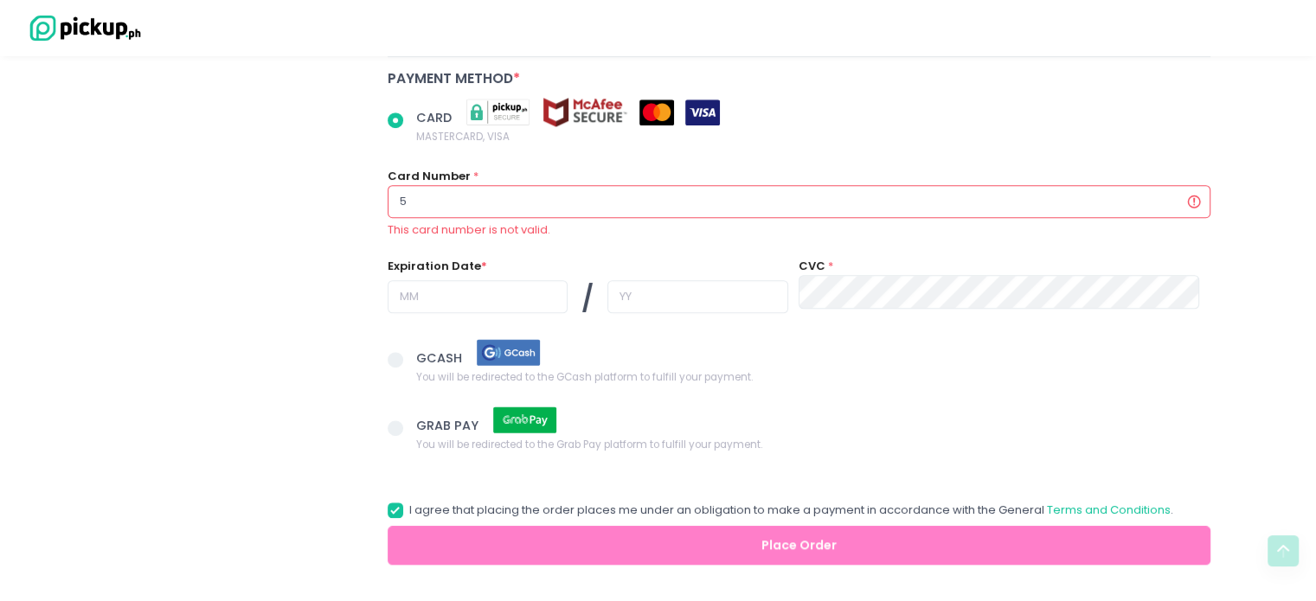
radio input "true"
type input "53"
radio input "true"
type input "536"
radio input "true"
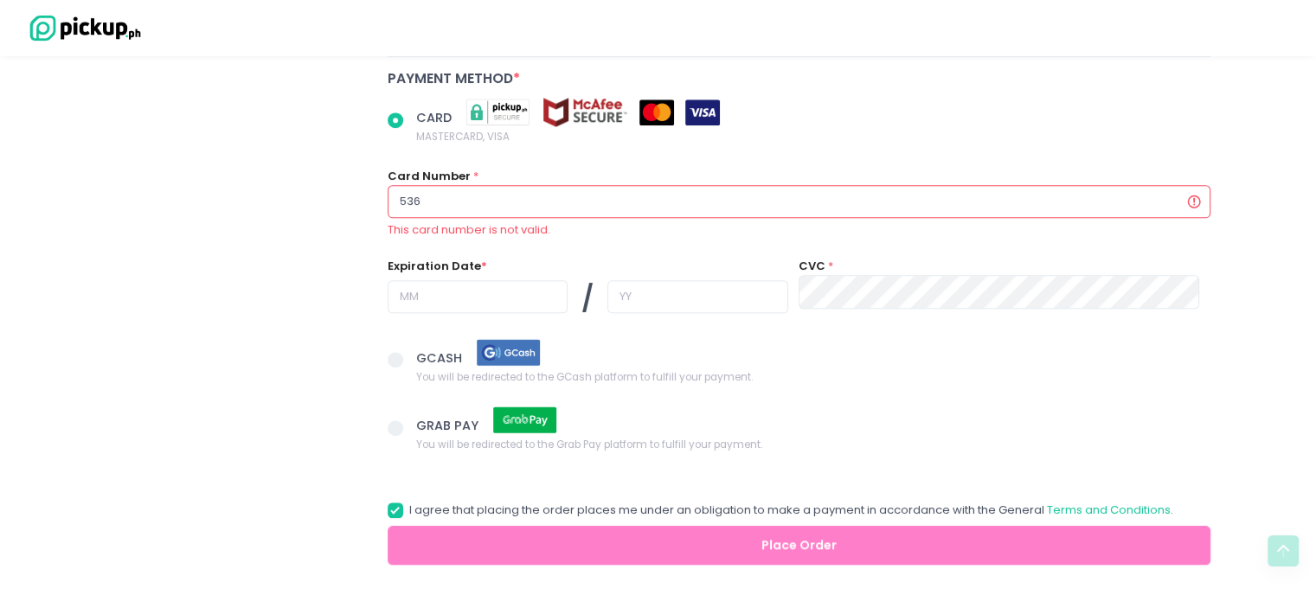
type input "5363"
radio input "true"
type input "53634"
radio input "true"
type input "536343"
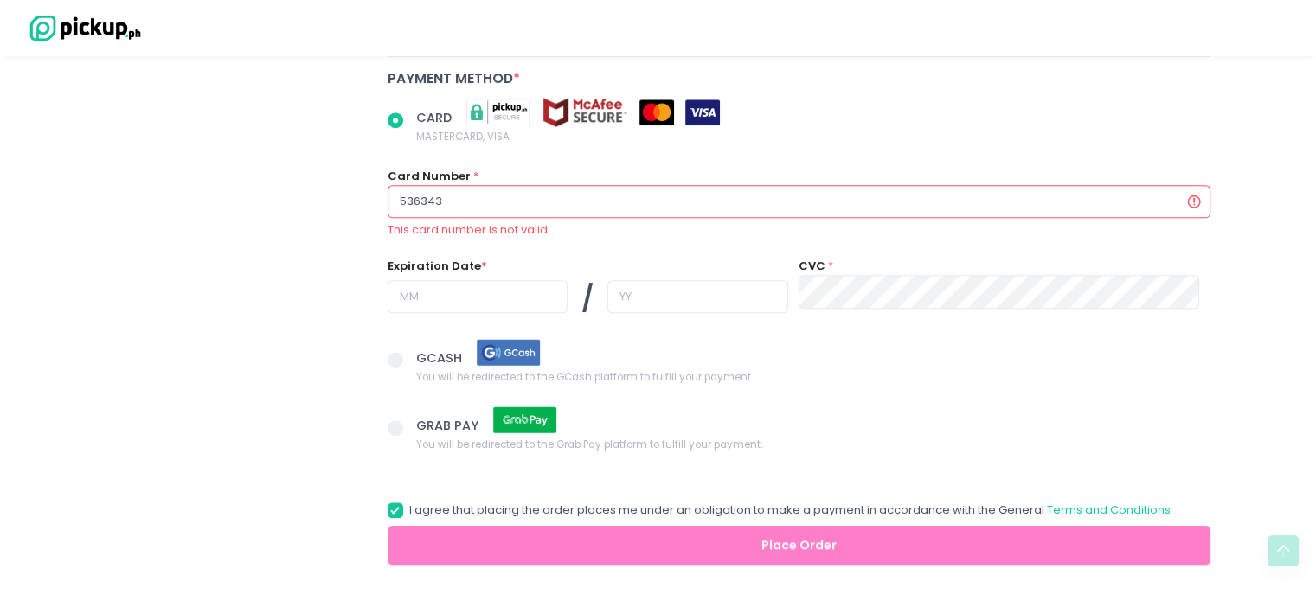
radio input "true"
type input "5363433"
radio input "true"
type input "53634334"
radio input "true"
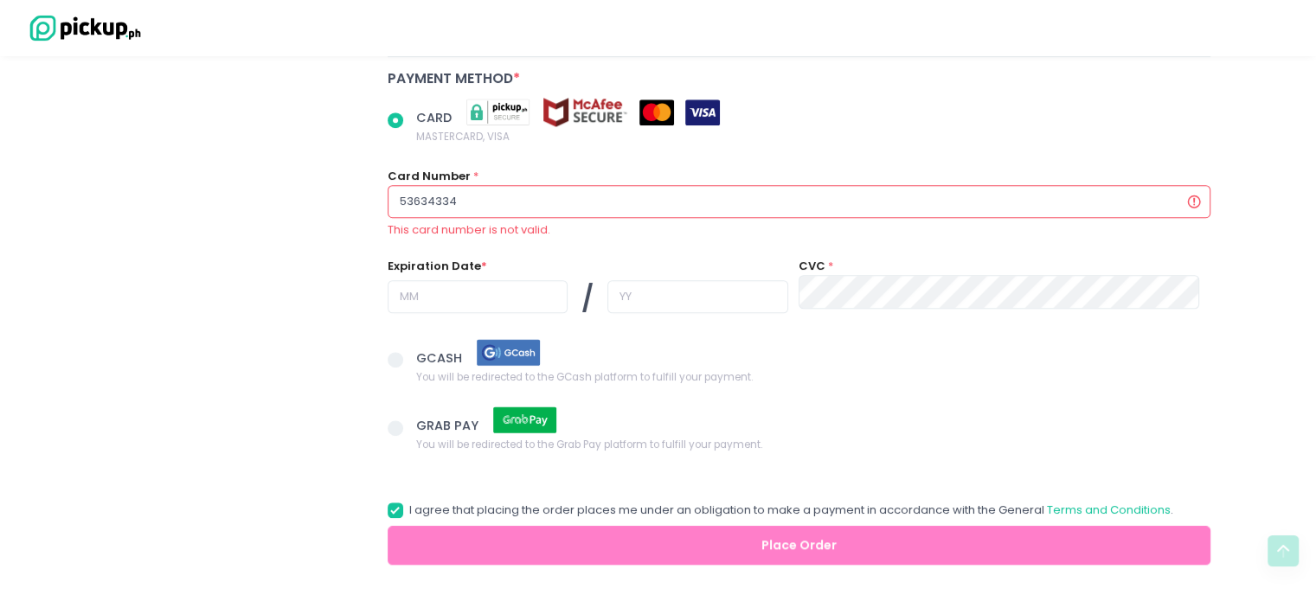
type input "536343341"
radio input "true"
type input "5363433419"
radio input "true"
type input "53634334193"
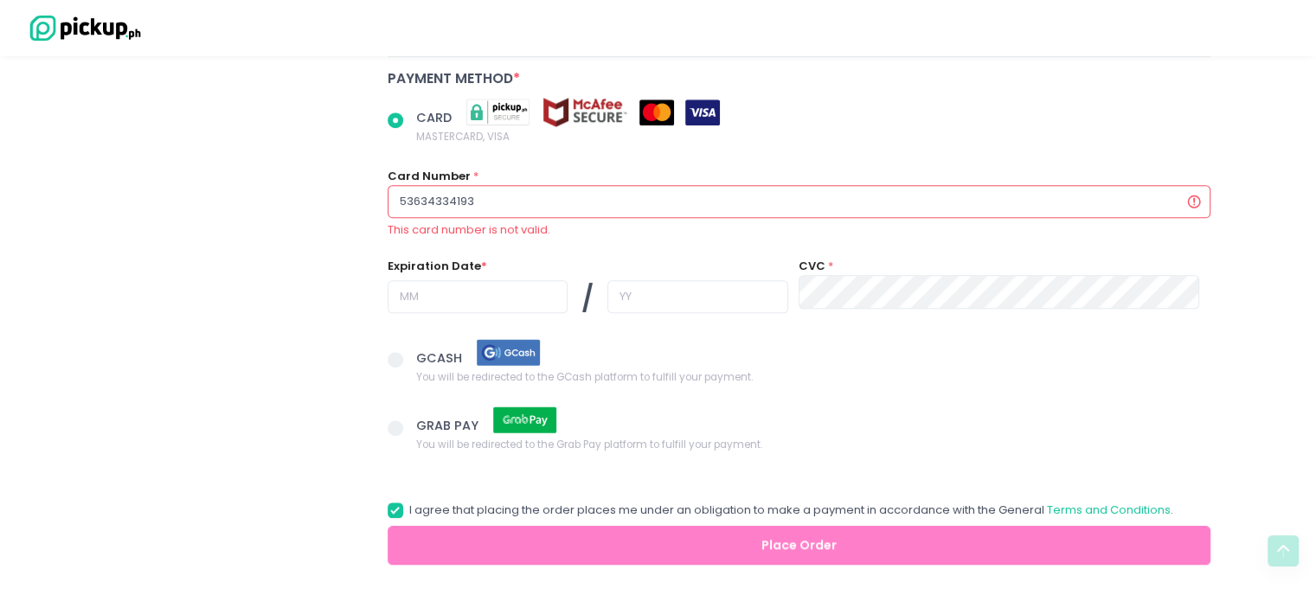
radio input "true"
type input "536343341931"
radio input "true"
type input "5363433419312"
radio input "true"
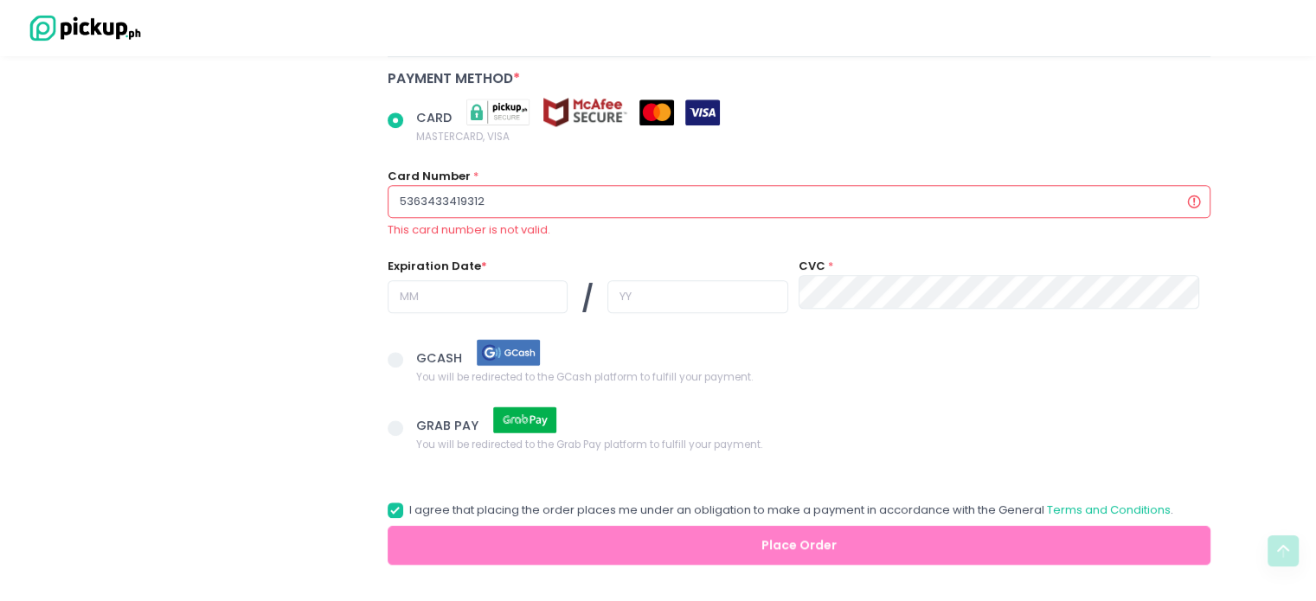
type input "53634334193126"
radio input "true"
type input "536343341931268"
radio input "true"
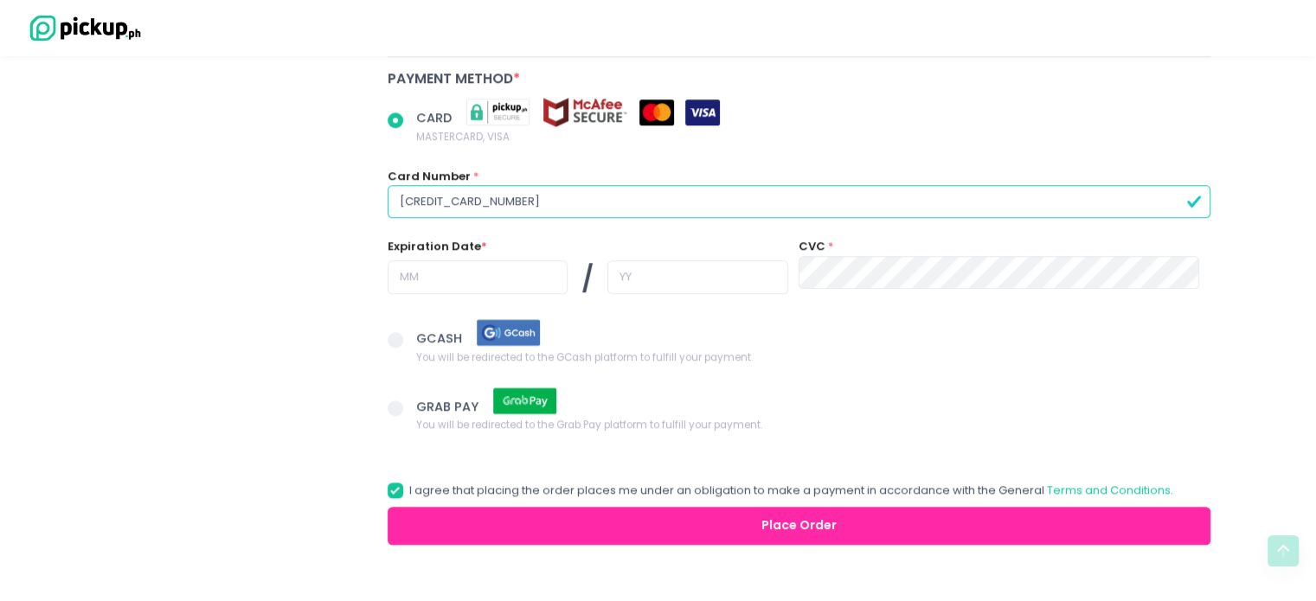
type input "5363433419312684"
click at [420, 267] on input "text" at bounding box center [478, 276] width 180 height 33
radio input "true"
type input "0"
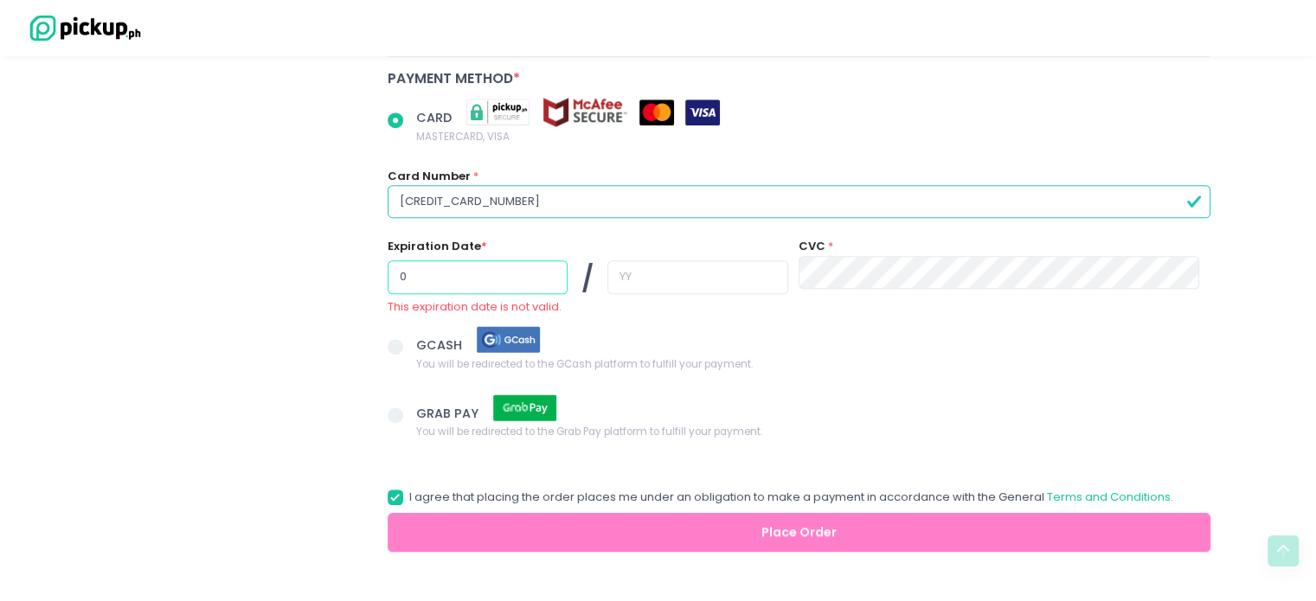
radio input "true"
type input "05"
click at [645, 276] on input "text" at bounding box center [697, 276] width 180 height 33
radio input "true"
type input "2"
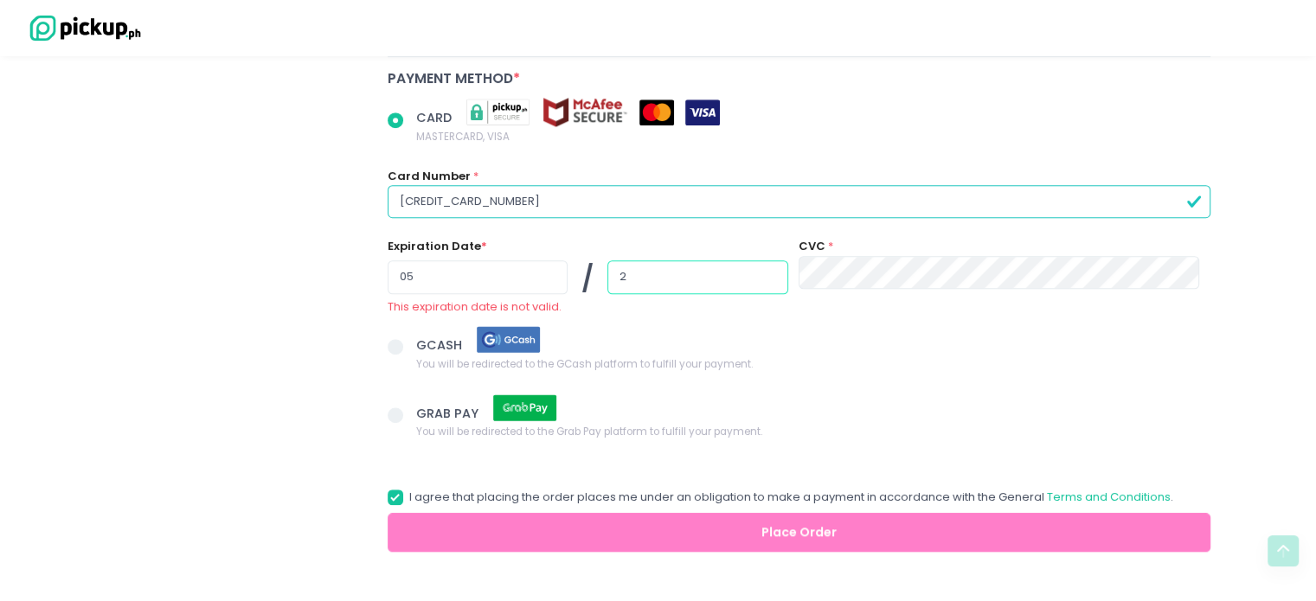
radio input "true"
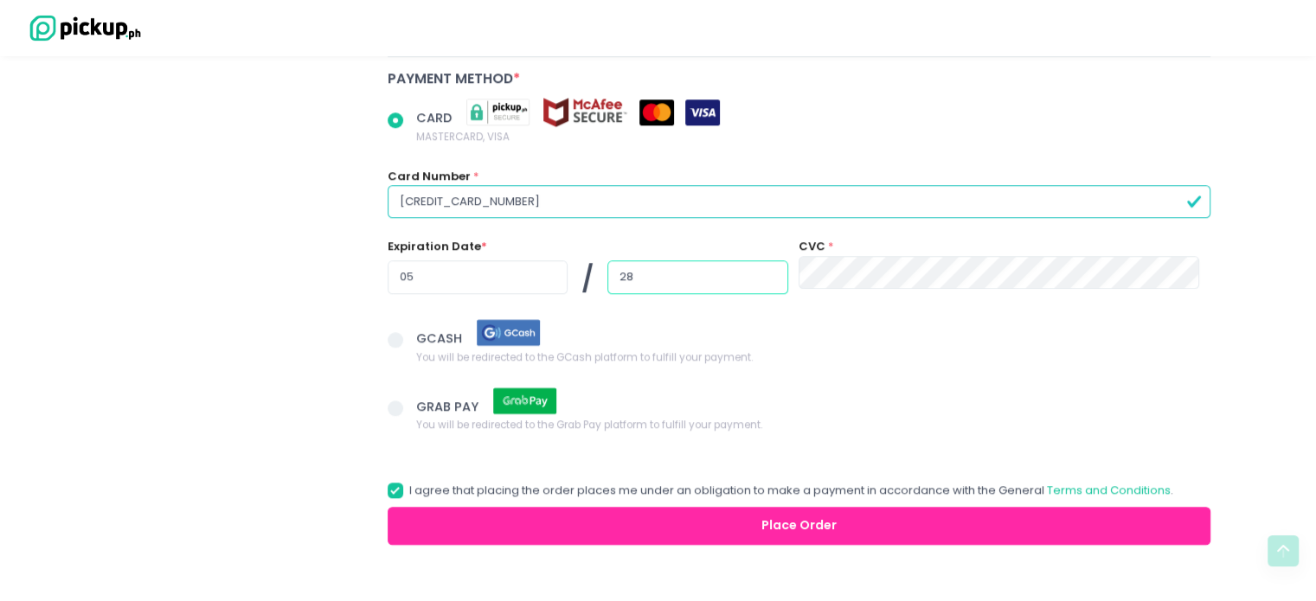
type input "28"
click at [388, 507] on button "Place Order" at bounding box center [799, 526] width 823 height 39
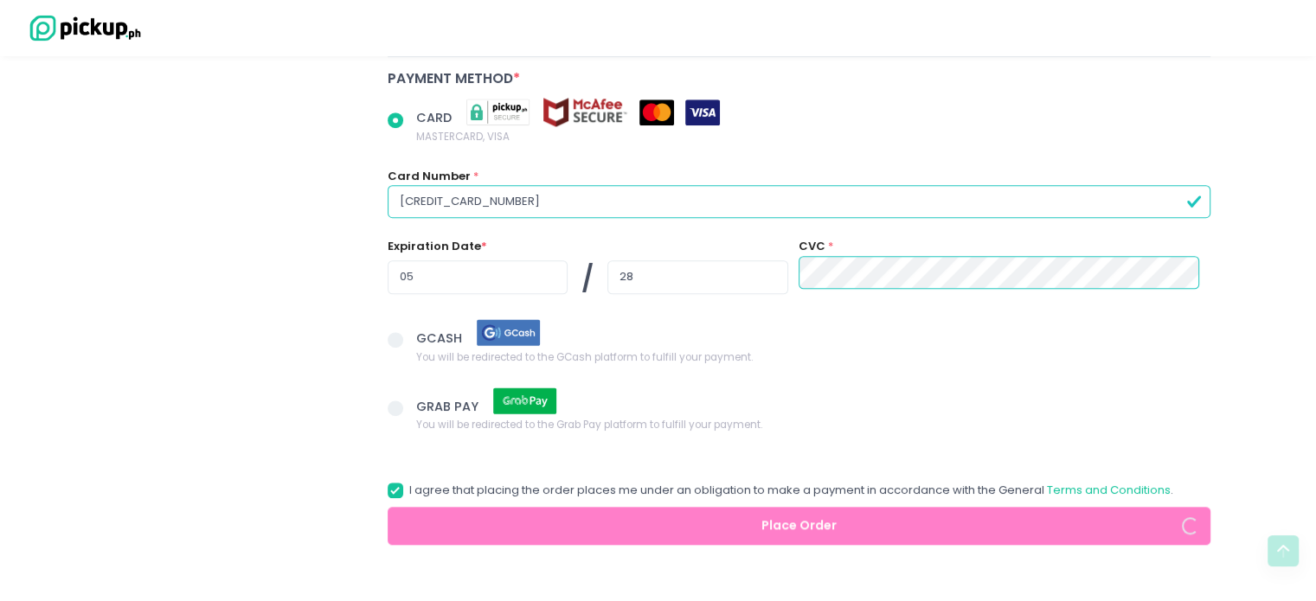
radio input "true"
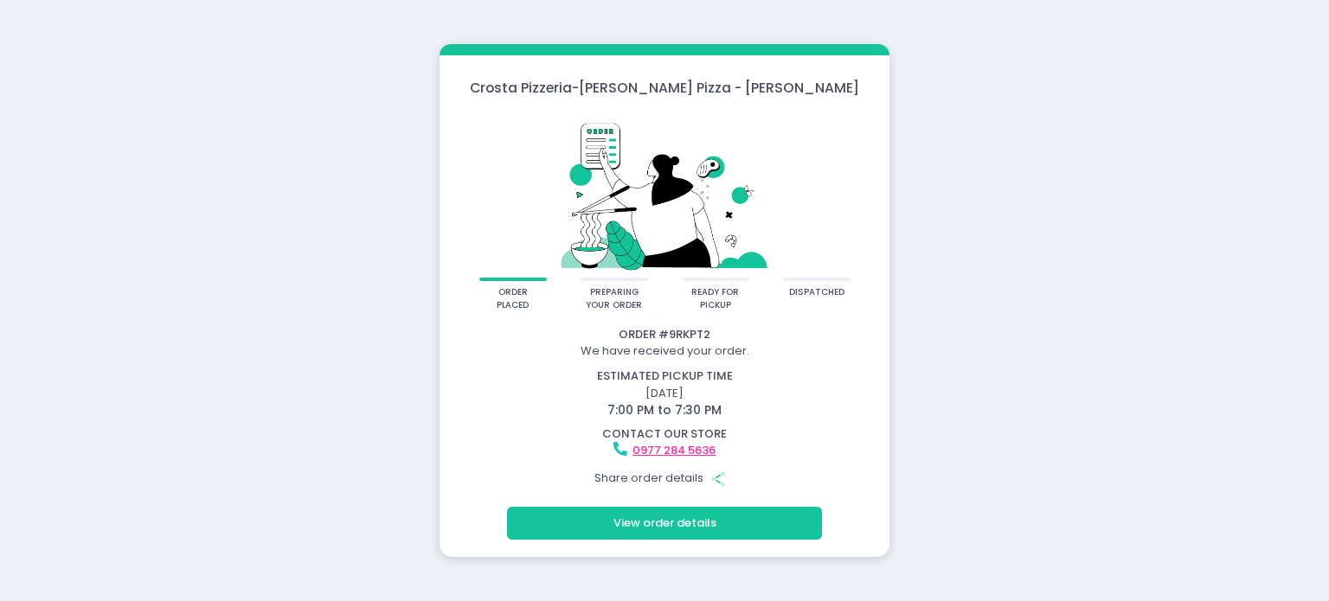
click at [683, 529] on button "View order details" at bounding box center [664, 523] width 315 height 33
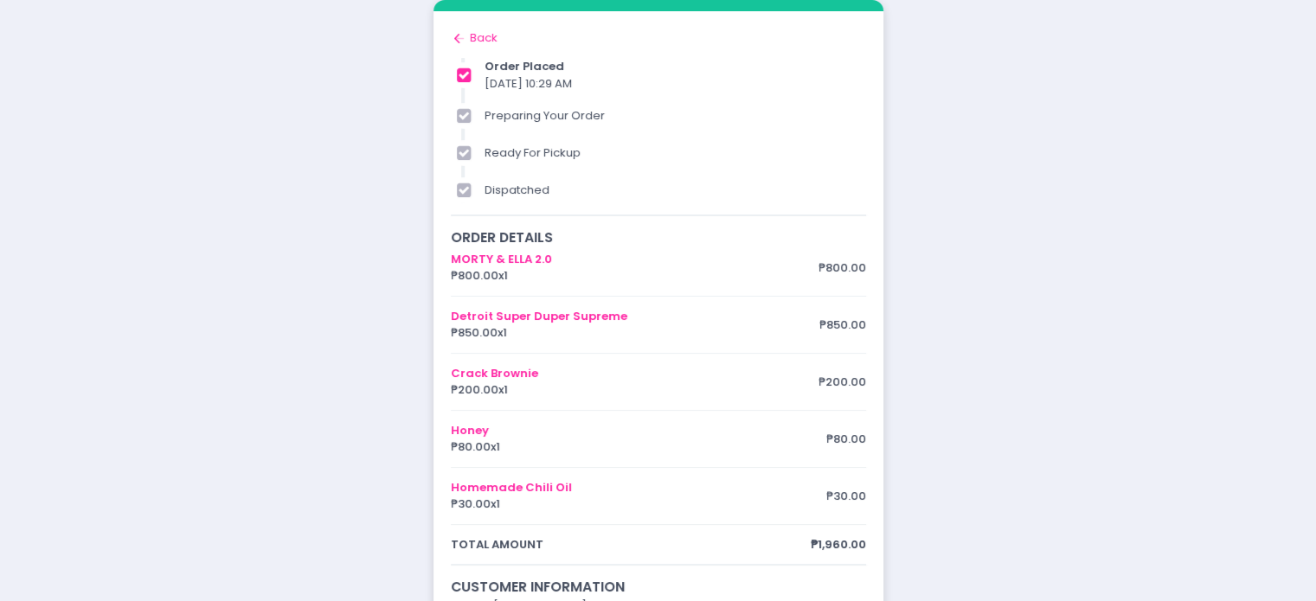
click at [460, 37] on icon "Back to home Created with Sketch." at bounding box center [459, 38] width 17 height 17
